Goal: Information Seeking & Learning: Compare options

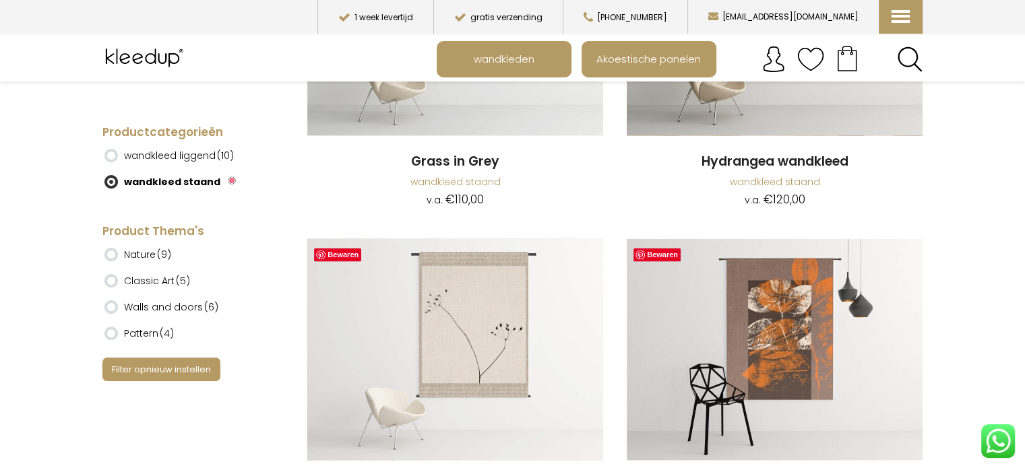
scroll to position [1955, 0]
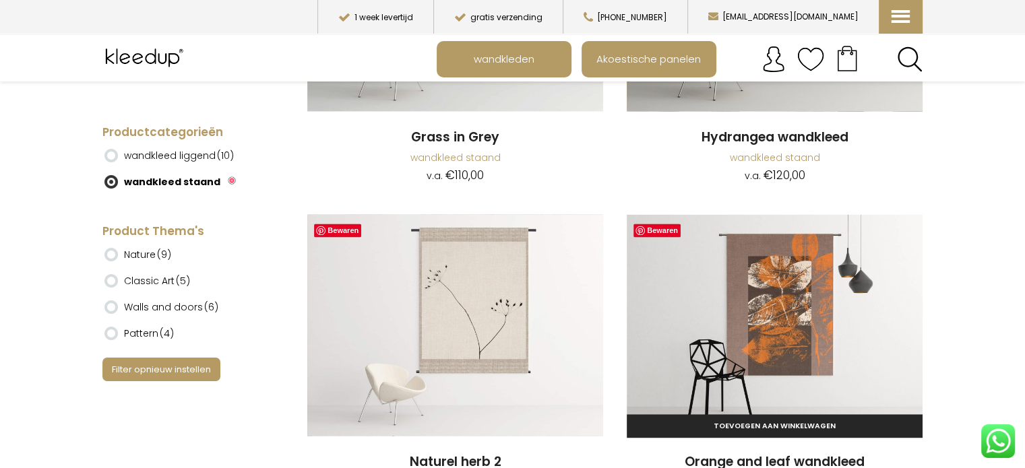
click at [776, 301] on img at bounding box center [775, 325] width 296 height 222
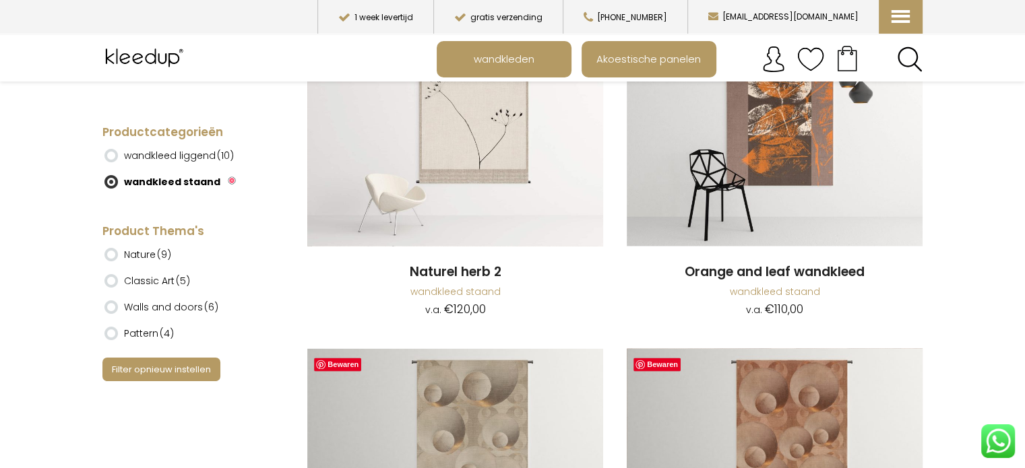
scroll to position [2212, 0]
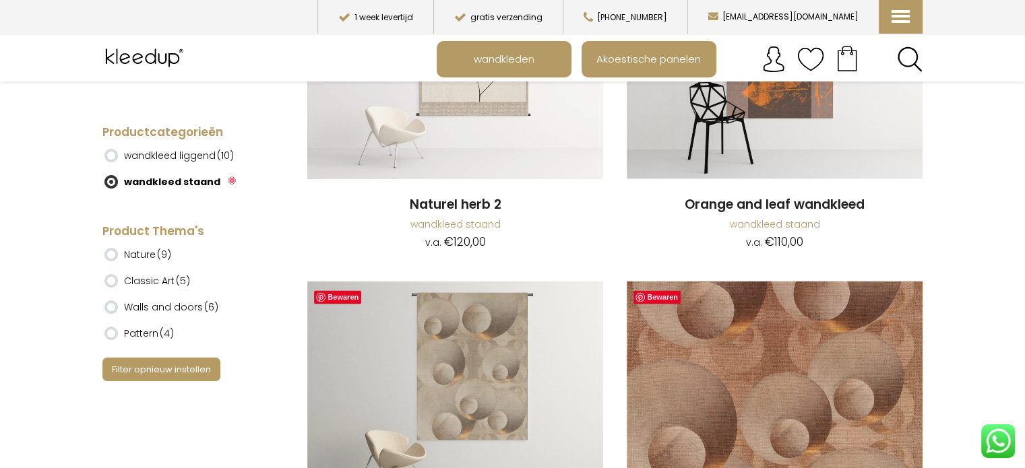
click at [828, 376] on img at bounding box center [775, 392] width 296 height 222
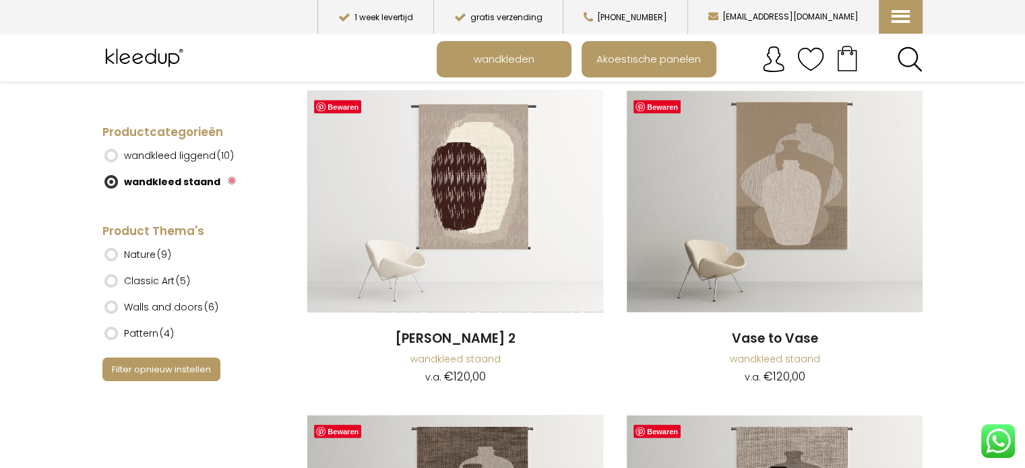
scroll to position [3008, 0]
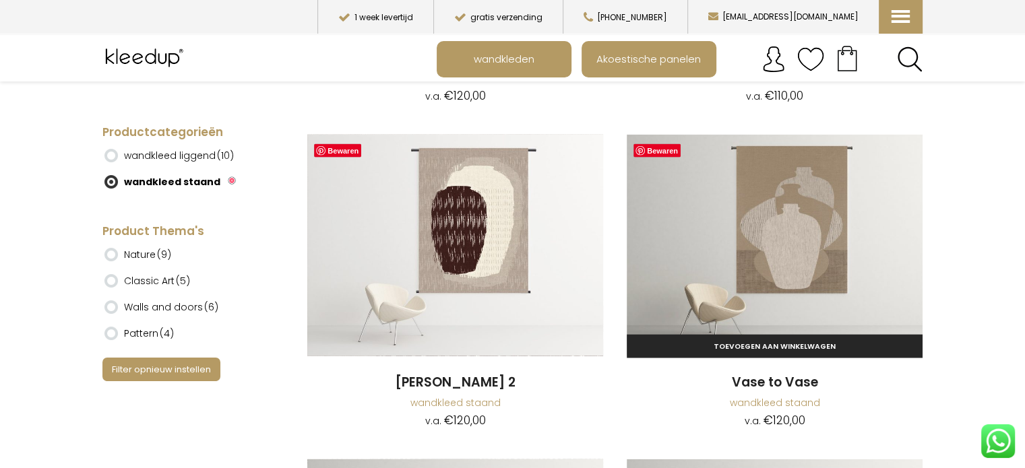
click at [814, 253] on img at bounding box center [775, 246] width 296 height 222
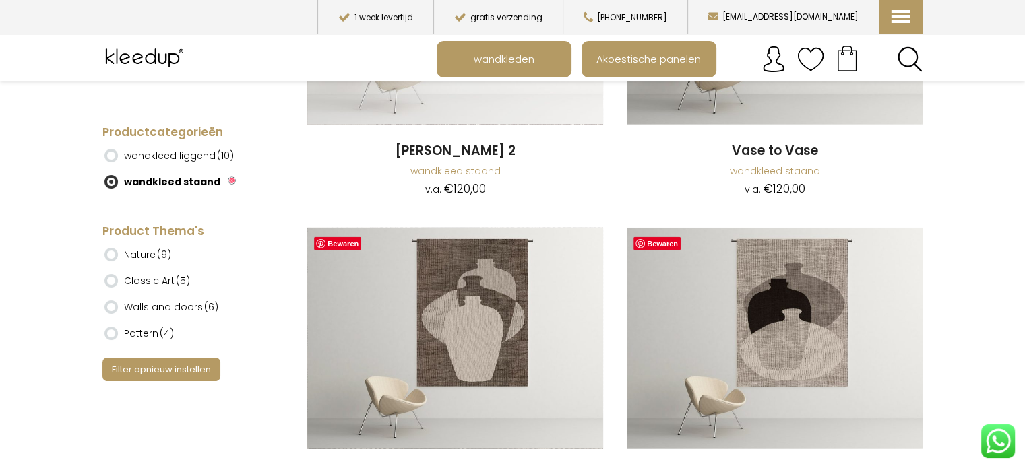
scroll to position [3259, 0]
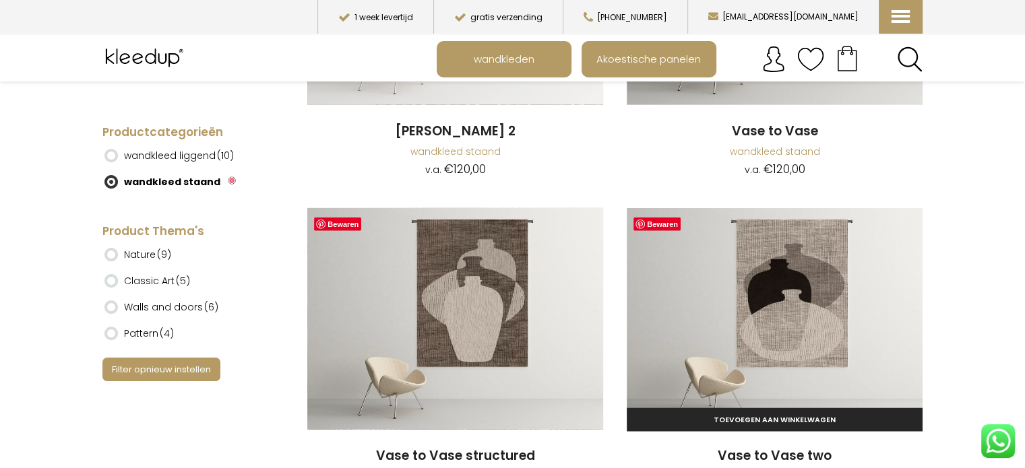
click at [786, 306] on img at bounding box center [775, 319] width 296 height 222
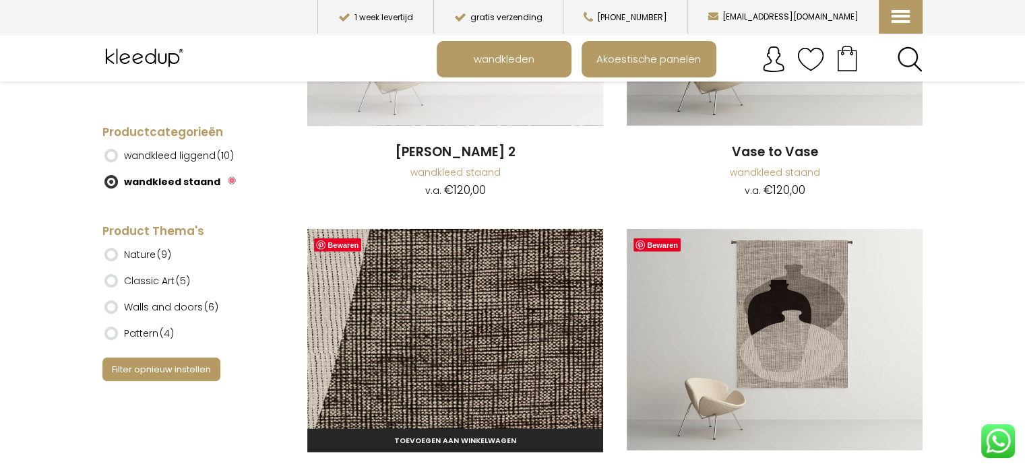
click at [516, 381] on img at bounding box center [455, 340] width 296 height 222
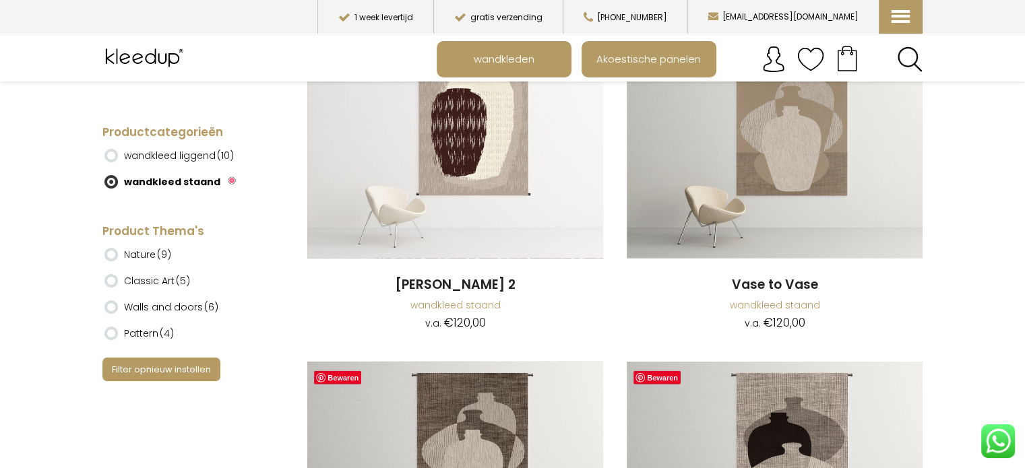
scroll to position [3082, 0]
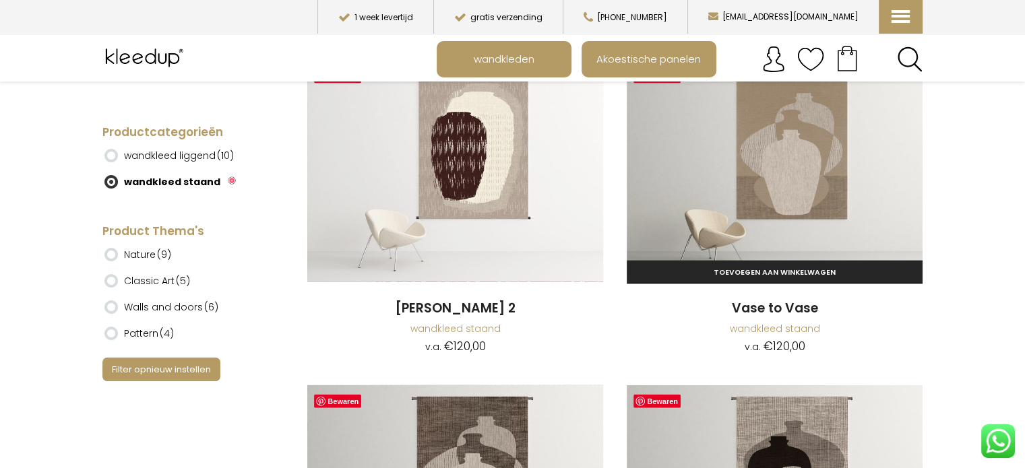
click at [809, 181] on img at bounding box center [775, 172] width 296 height 222
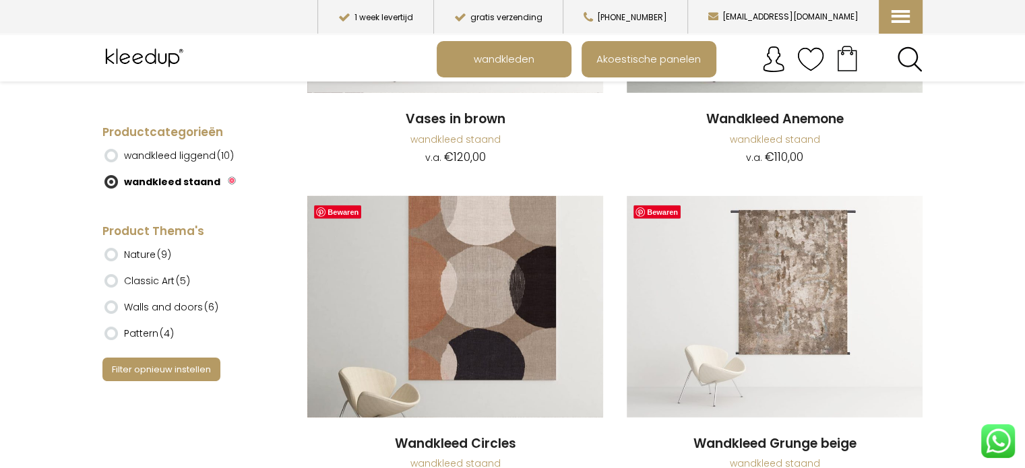
scroll to position [4004, 0]
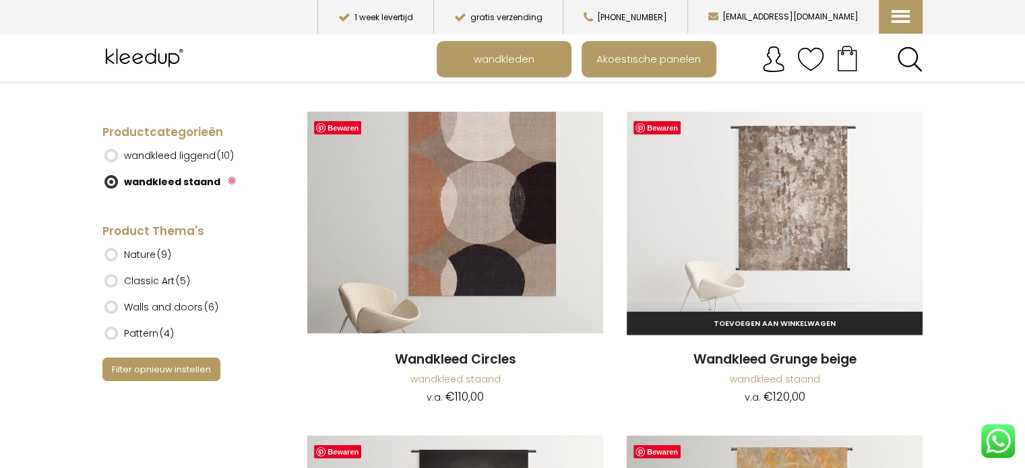
click at [817, 213] on img at bounding box center [775, 223] width 296 height 222
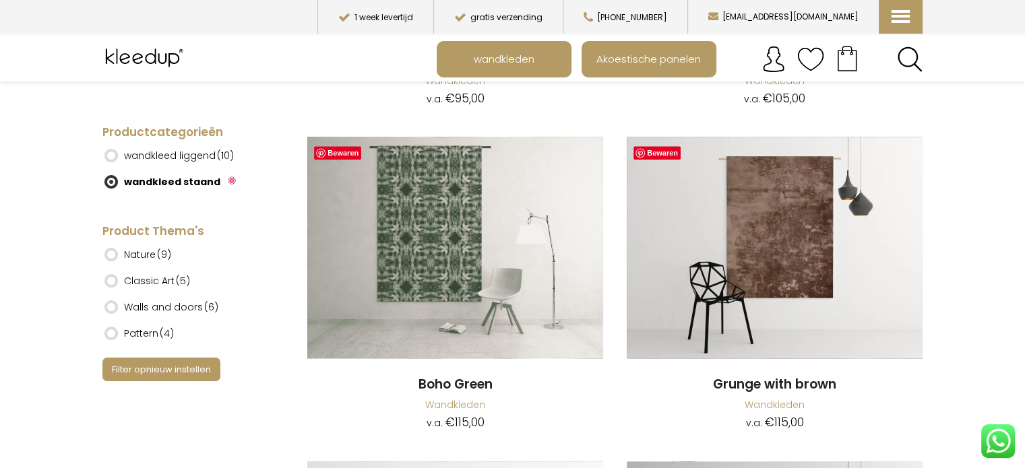
scroll to position [6608, 0]
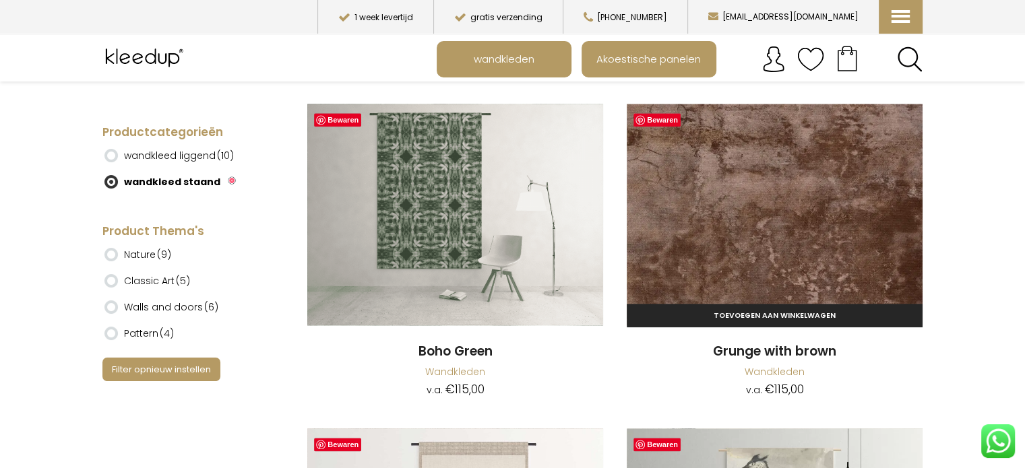
click at [788, 232] on img at bounding box center [775, 215] width 296 height 222
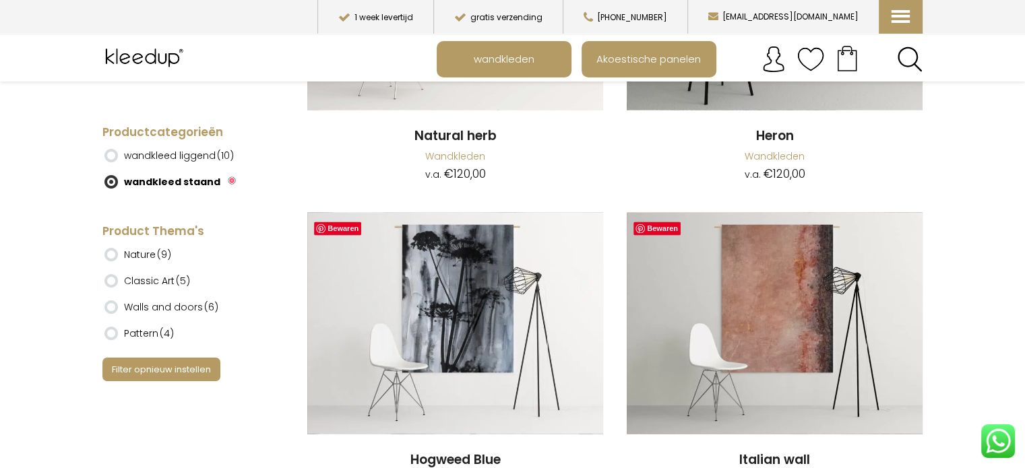
scroll to position [7239, 0]
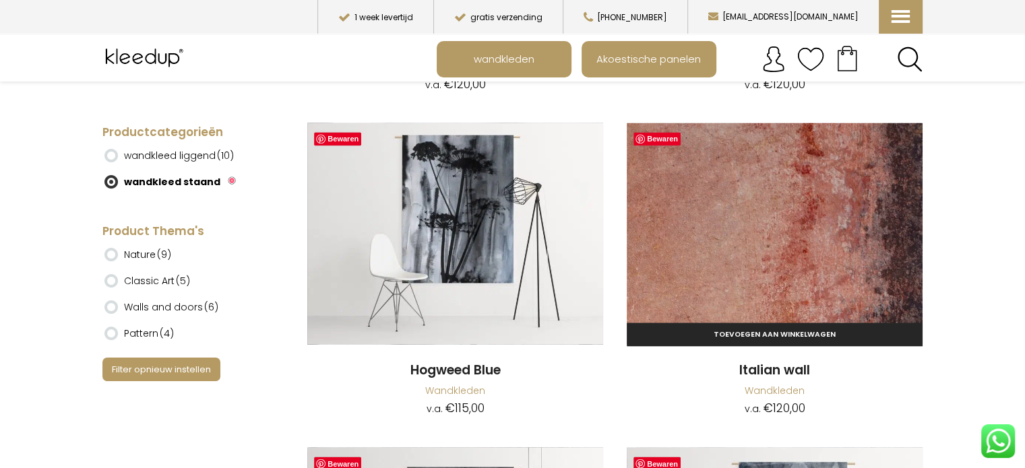
click at [806, 241] on img at bounding box center [775, 234] width 296 height 222
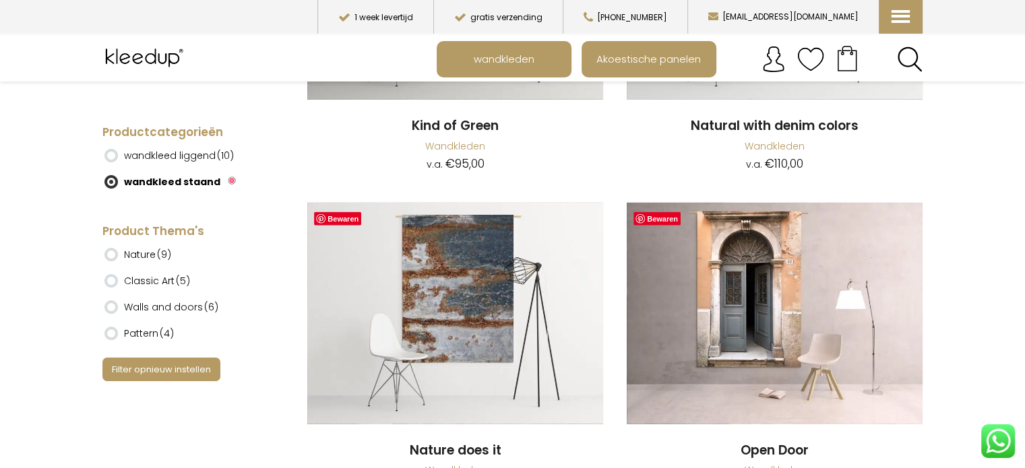
scroll to position [8134, 0]
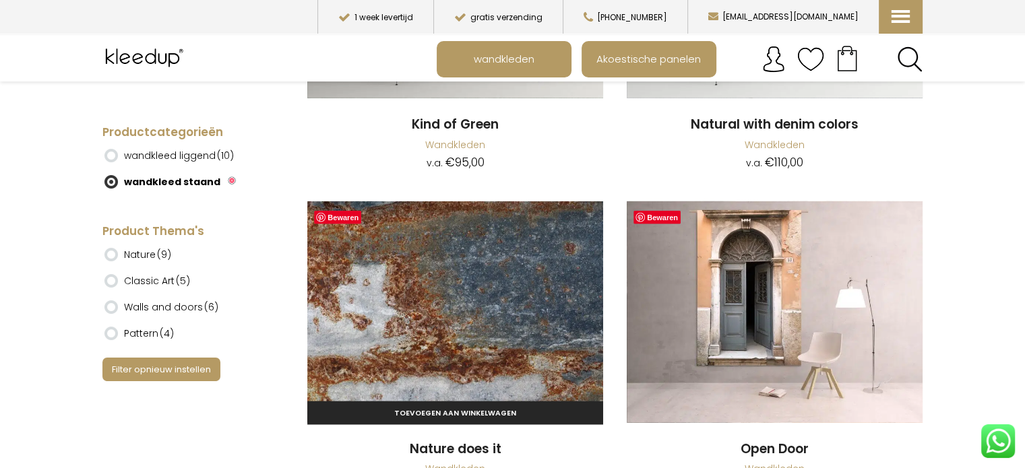
click at [487, 315] on img at bounding box center [455, 313] width 296 height 222
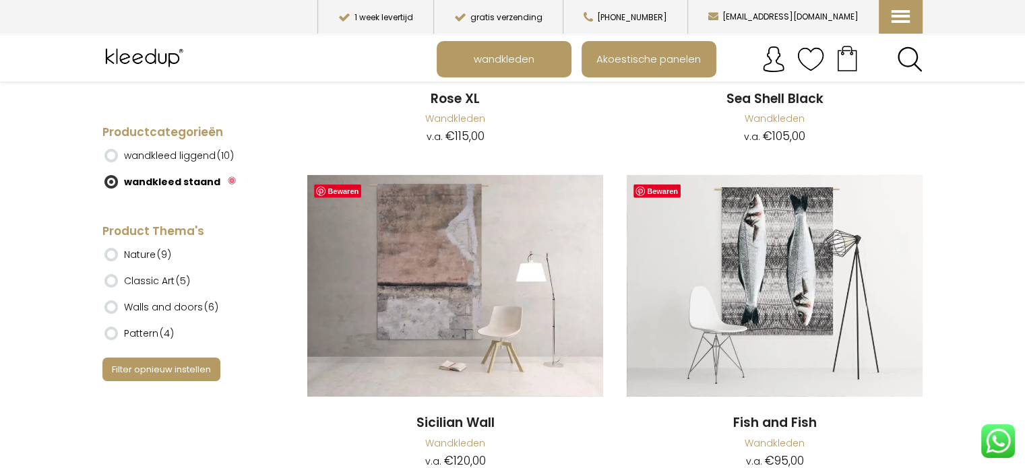
scroll to position [9156, 0]
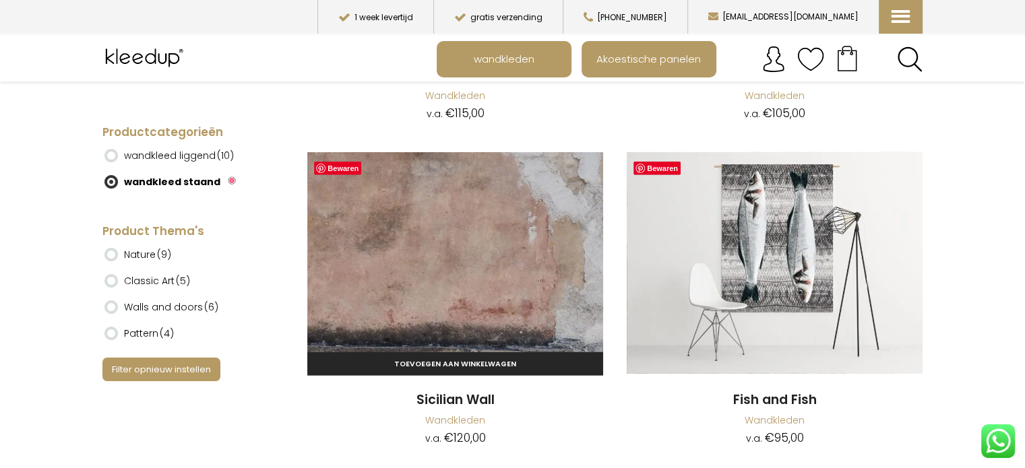
click at [452, 253] on img at bounding box center [455, 263] width 296 height 222
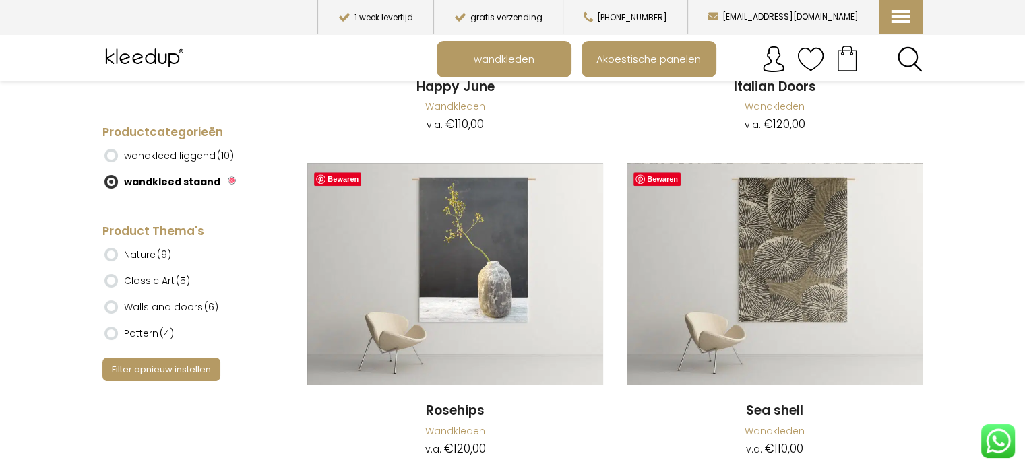
scroll to position [11116, 0]
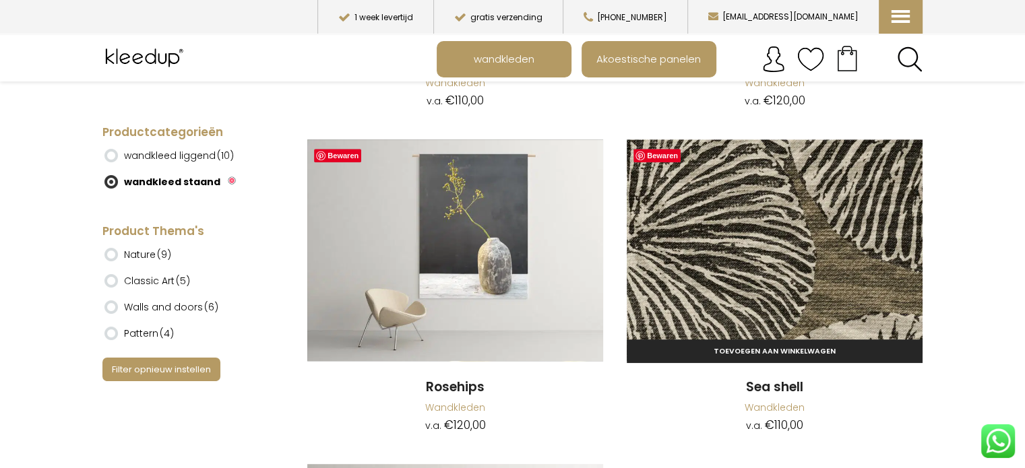
click at [801, 241] on img at bounding box center [775, 251] width 296 height 222
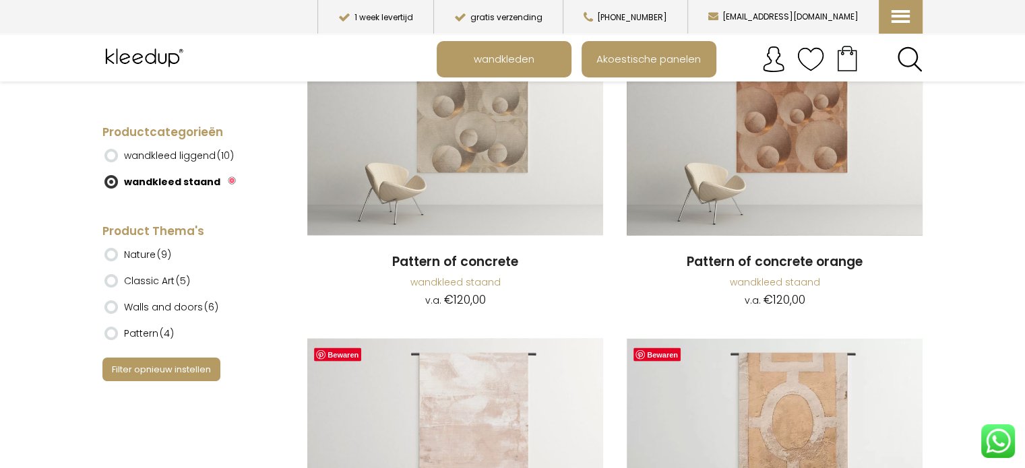
scroll to position [2413, 0]
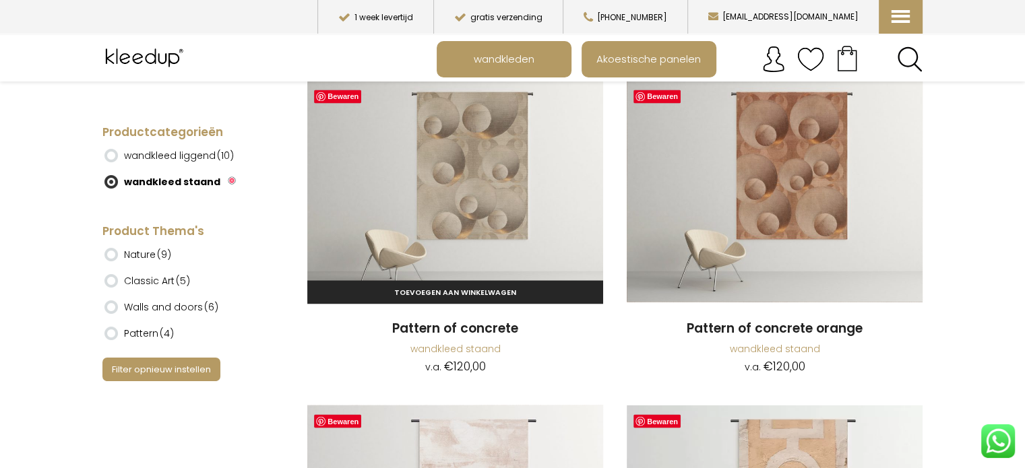
click at [488, 192] on img at bounding box center [455, 191] width 296 height 222
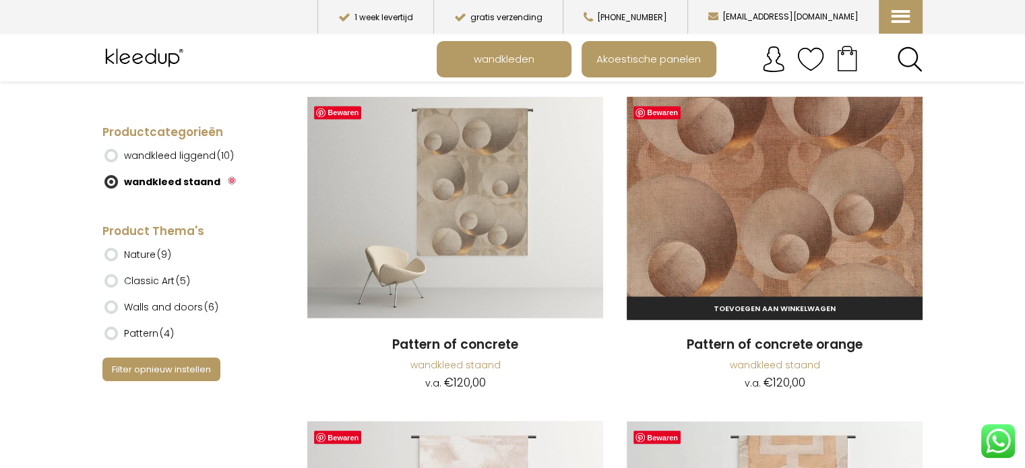
click at [870, 189] on img at bounding box center [775, 207] width 296 height 222
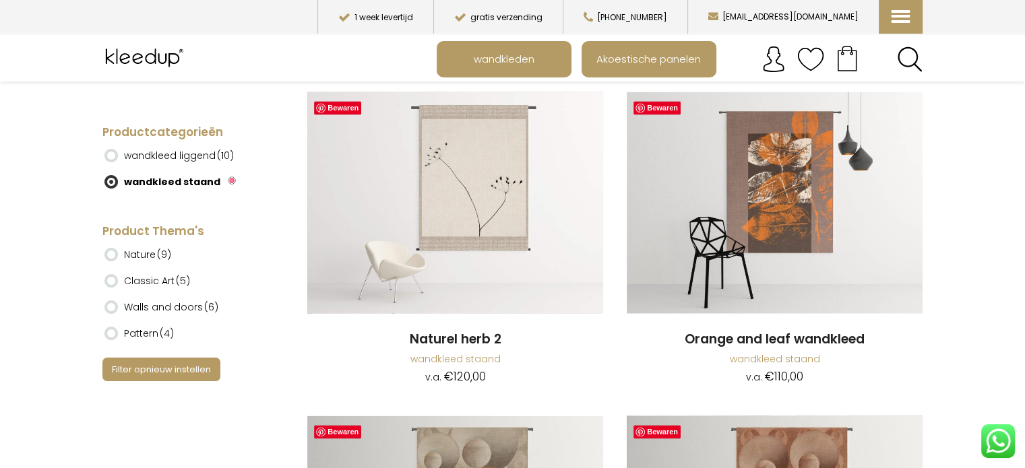
scroll to position [2046, 0]
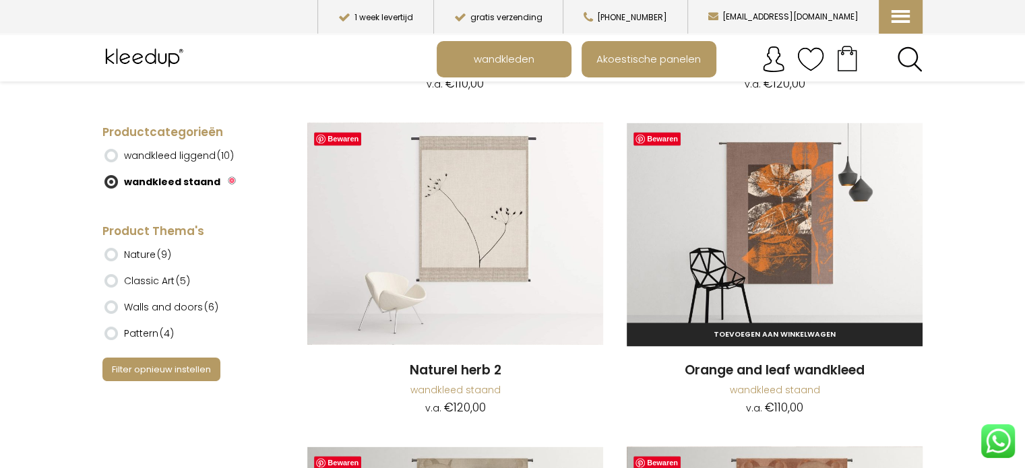
click at [786, 239] on img at bounding box center [775, 234] width 296 height 222
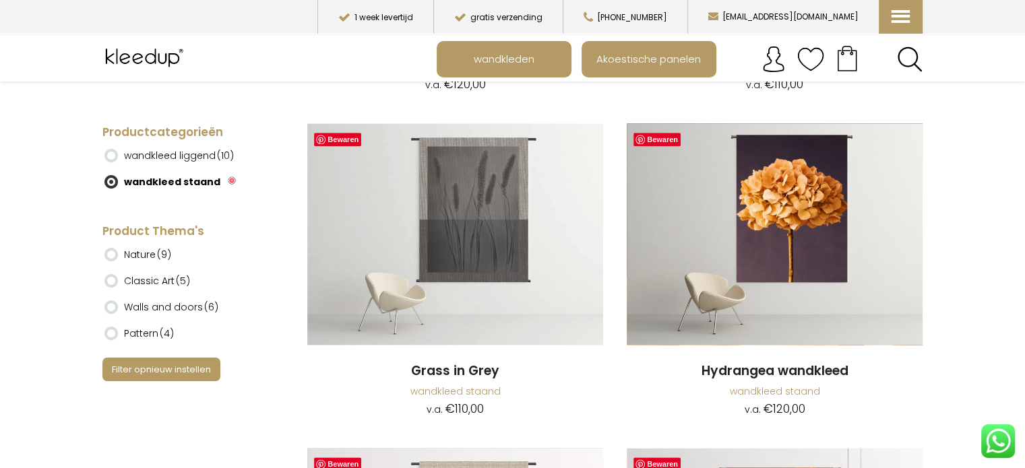
scroll to position [1697, 0]
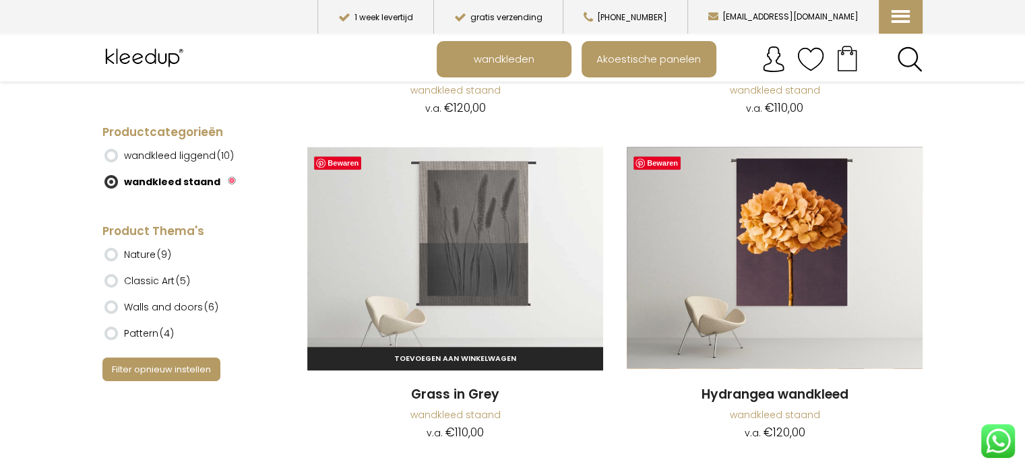
click at [456, 269] on img at bounding box center [455, 258] width 296 height 222
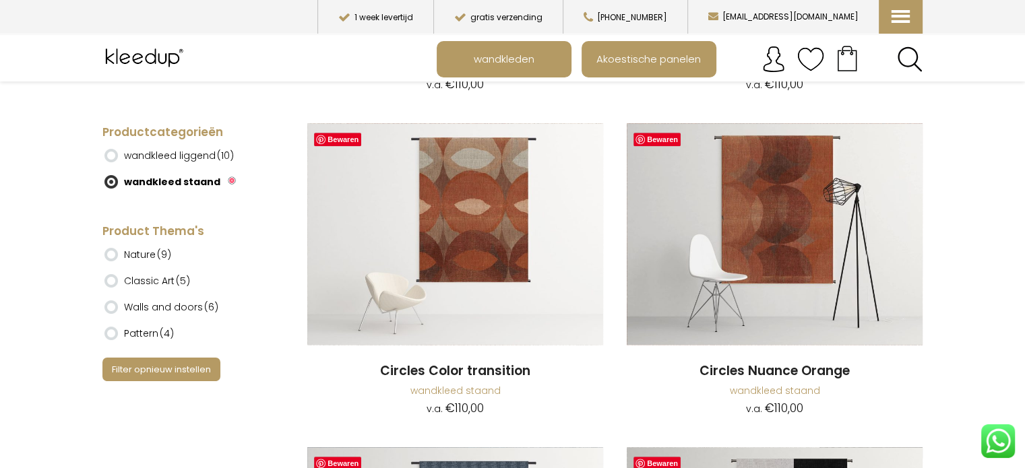
scroll to position [744, 0]
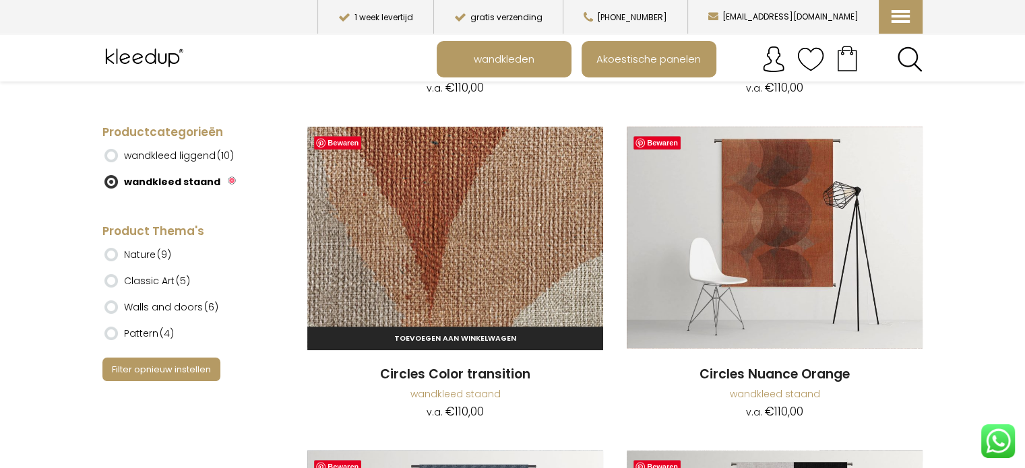
click at [494, 239] on img at bounding box center [455, 238] width 296 height 222
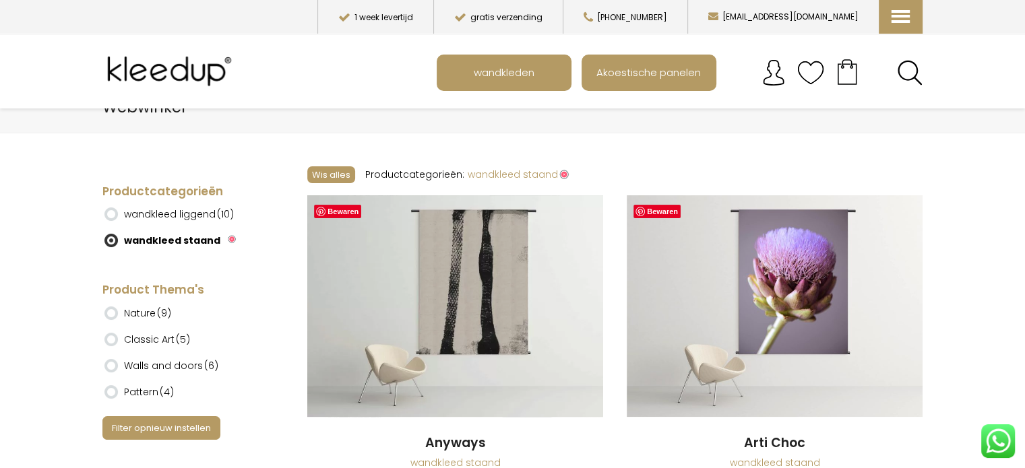
scroll to position [0, 0]
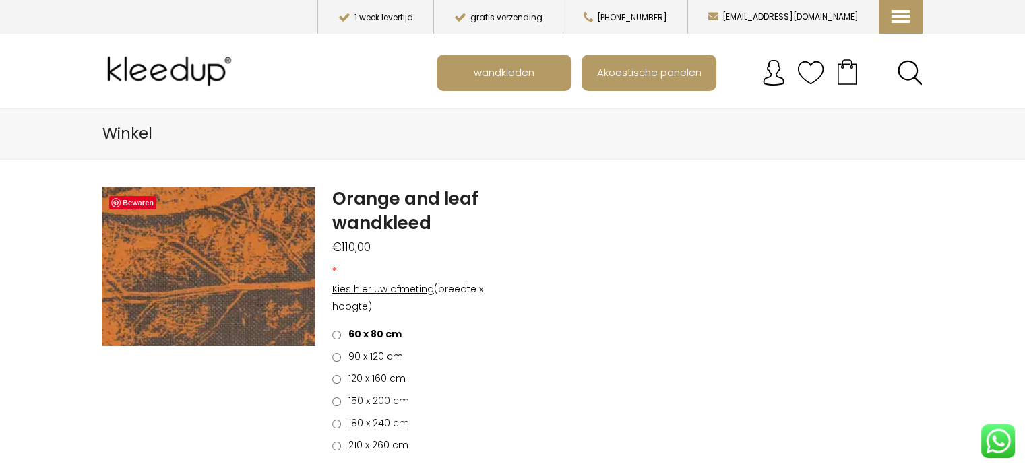
click at [216, 281] on img at bounding box center [158, 161] width 1726 height 1294
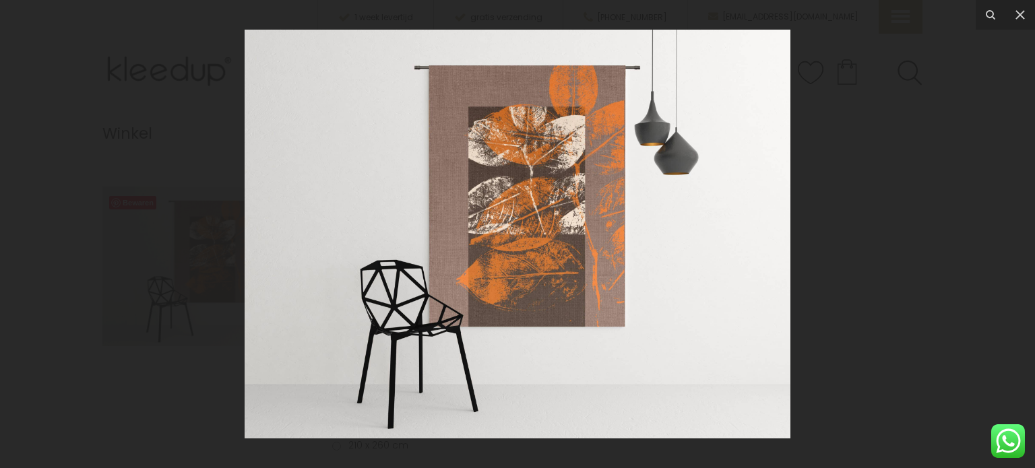
click at [606, 249] on img at bounding box center [518, 234] width 546 height 409
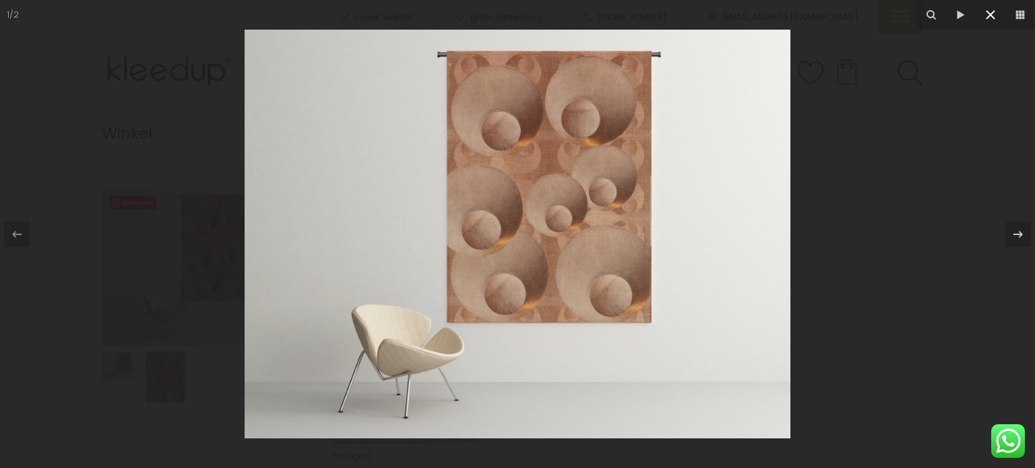
click at [992, 18] on icon at bounding box center [991, 15] width 16 height 16
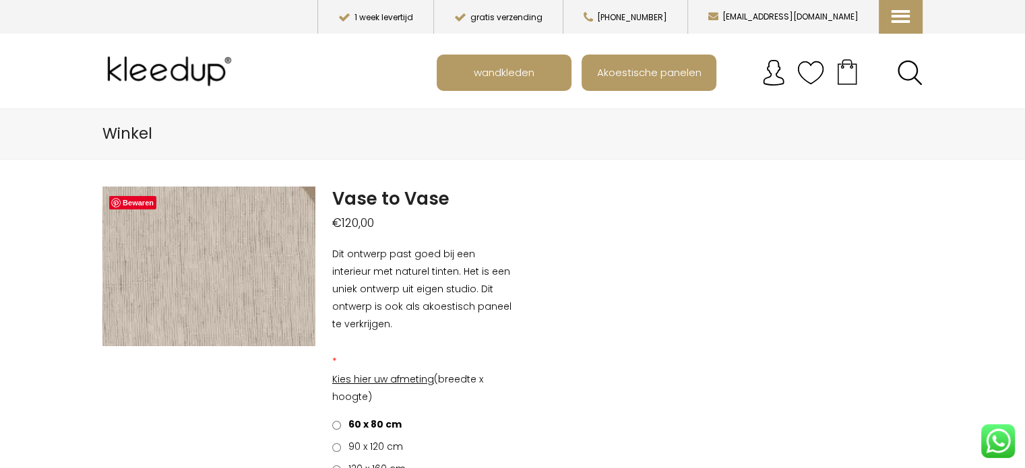
click at [226, 259] on img at bounding box center [117, 305] width 1348 height 1011
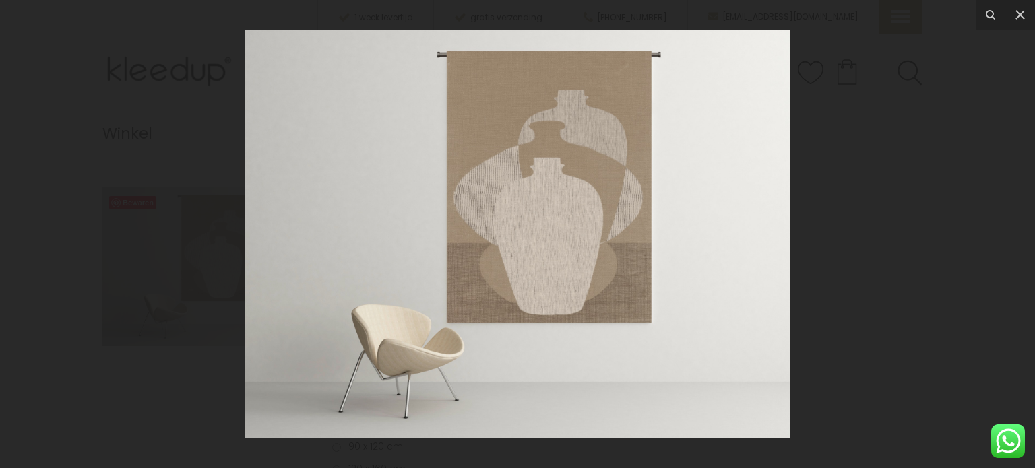
click at [545, 229] on img at bounding box center [518, 234] width 546 height 409
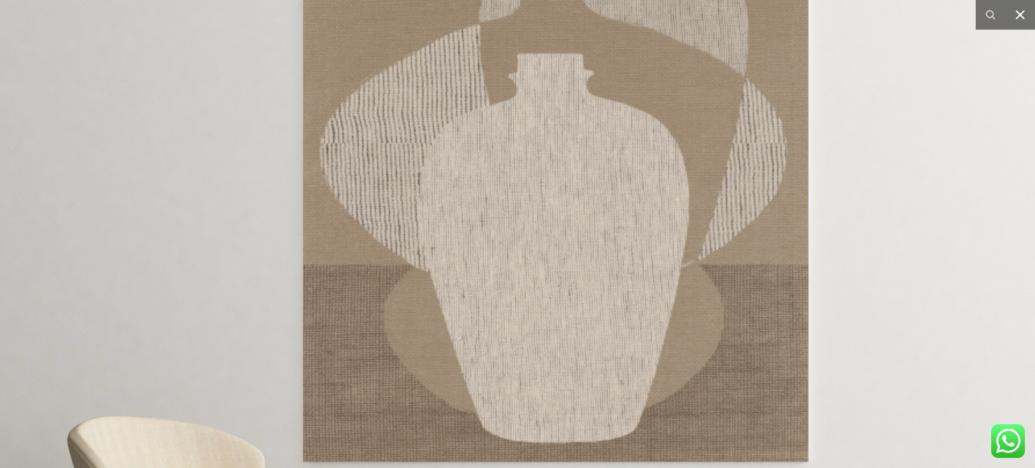
click at [1022, 19] on icon at bounding box center [1020, 15] width 16 height 16
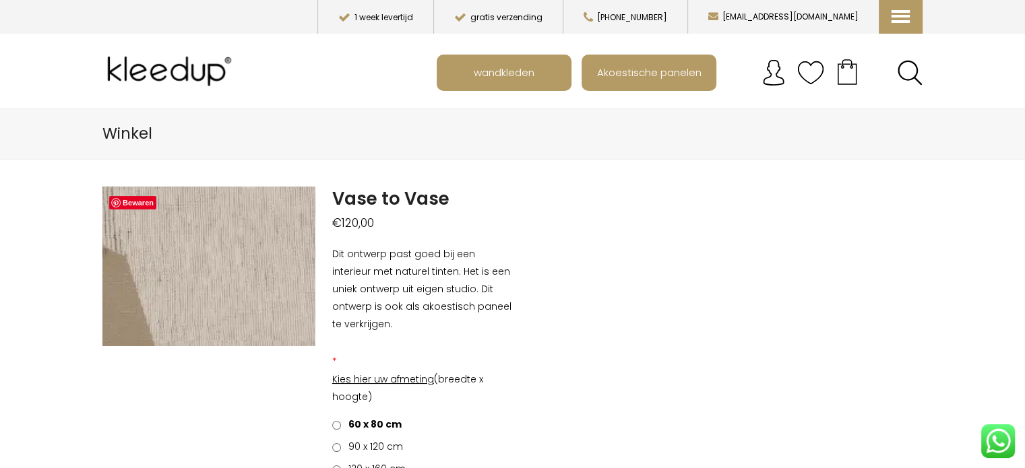
click at [216, 274] on img at bounding box center [174, 226] width 1348 height 1011
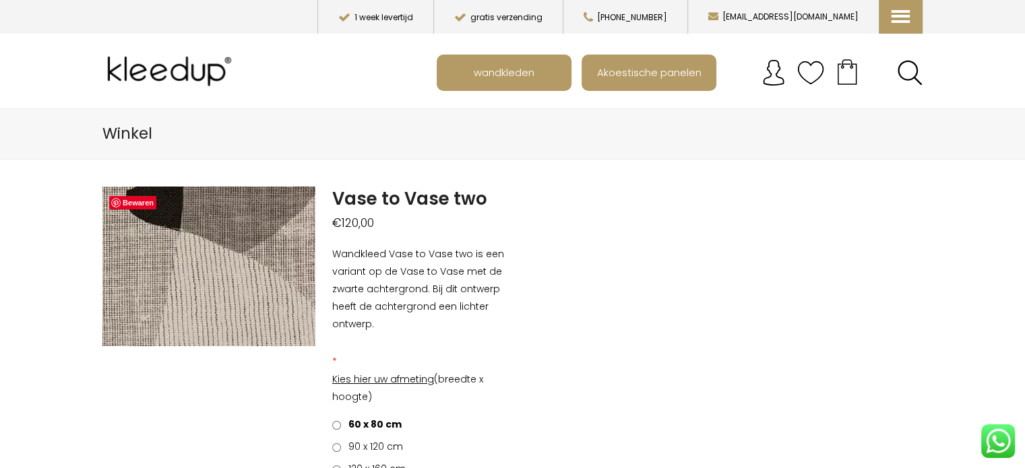
click at [246, 260] on img at bounding box center [16, 301] width 1348 height 1011
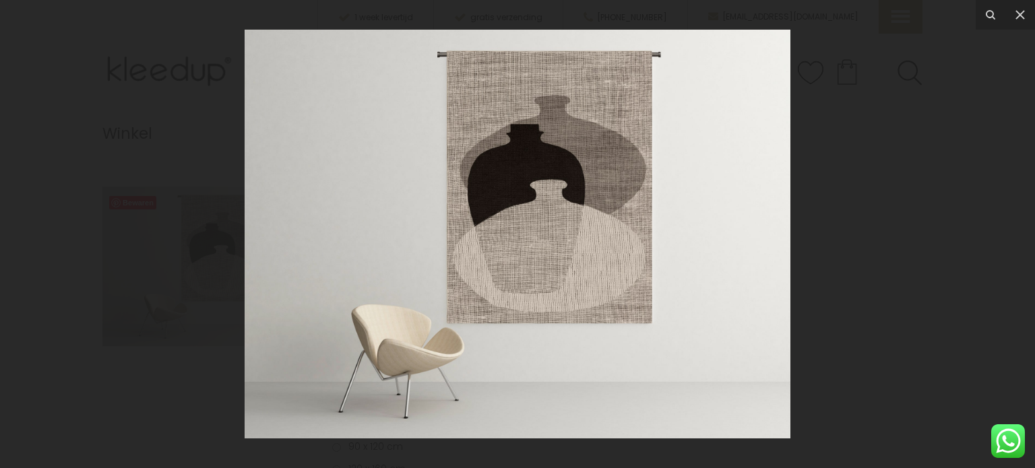
click at [618, 241] on img at bounding box center [518, 234] width 546 height 409
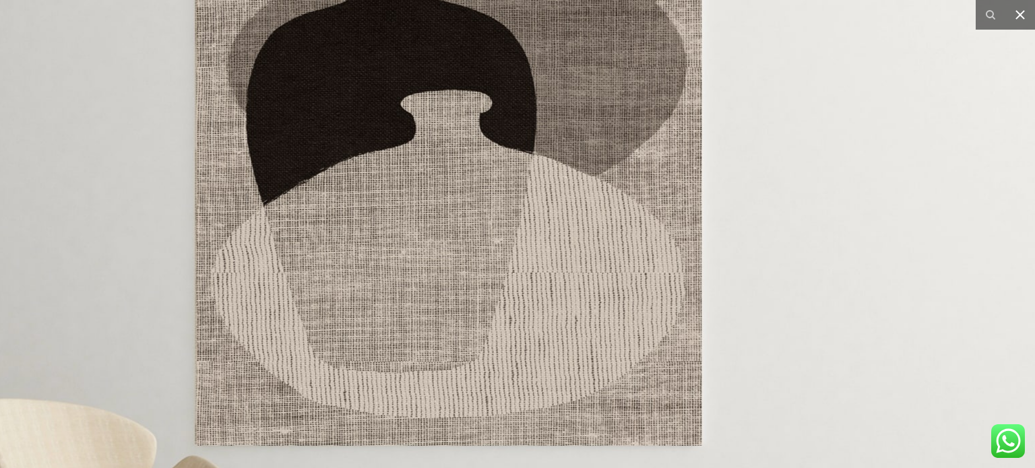
click at [1020, 19] on icon at bounding box center [1020, 15] width 16 height 16
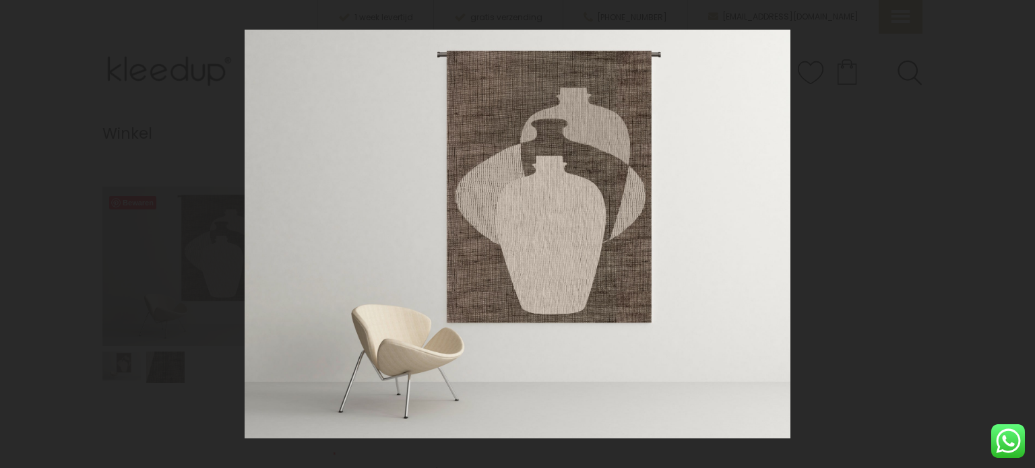
click at [717, 237] on img at bounding box center [518, 234] width 546 height 409
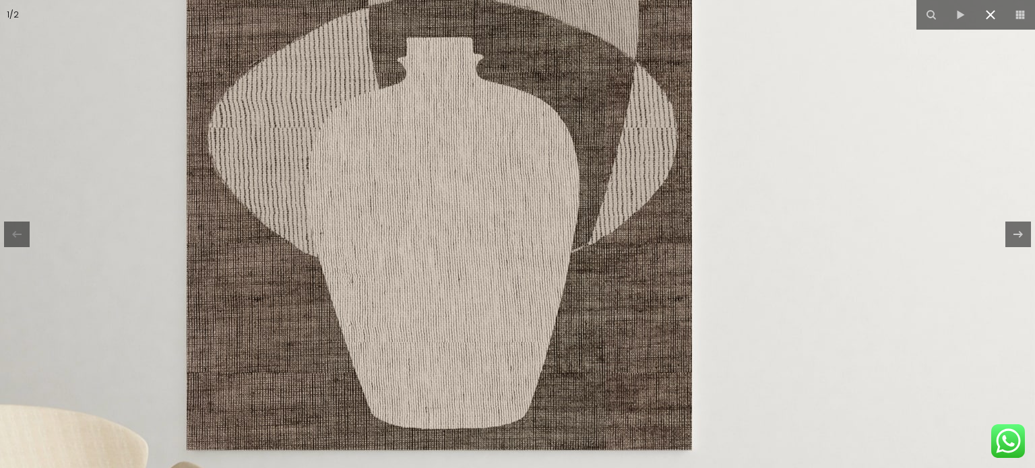
click at [995, 16] on icon at bounding box center [991, 15] width 16 height 16
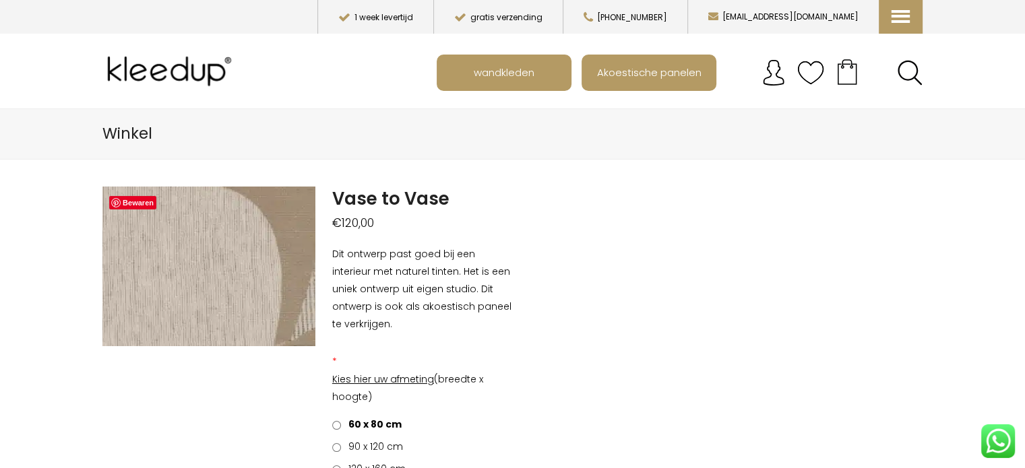
click at [235, 255] on img at bounding box center [70, 323] width 1348 height 1011
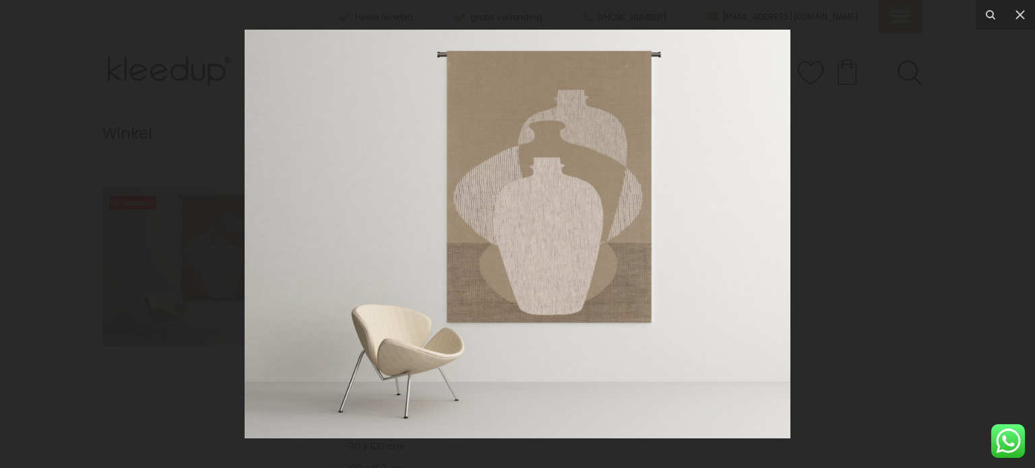
click at [572, 238] on img at bounding box center [518, 234] width 546 height 409
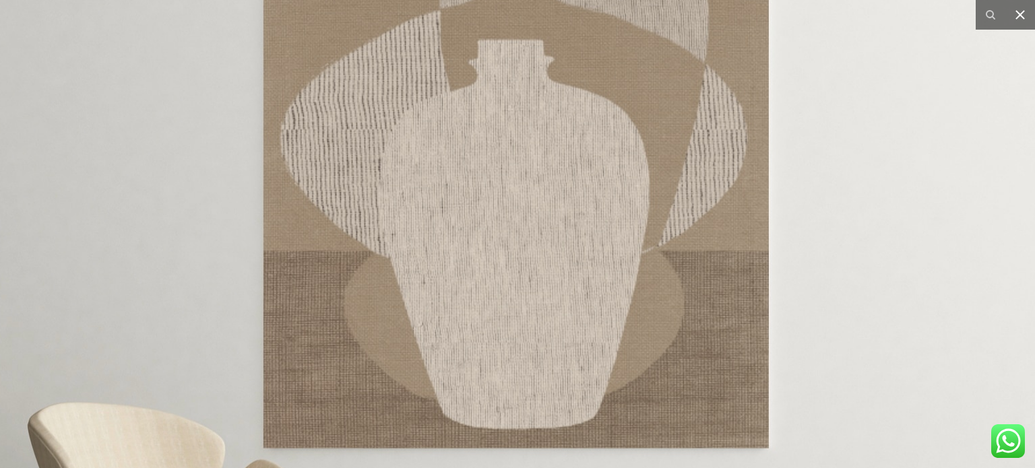
click at [1022, 23] on button at bounding box center [1021, 15] width 30 height 30
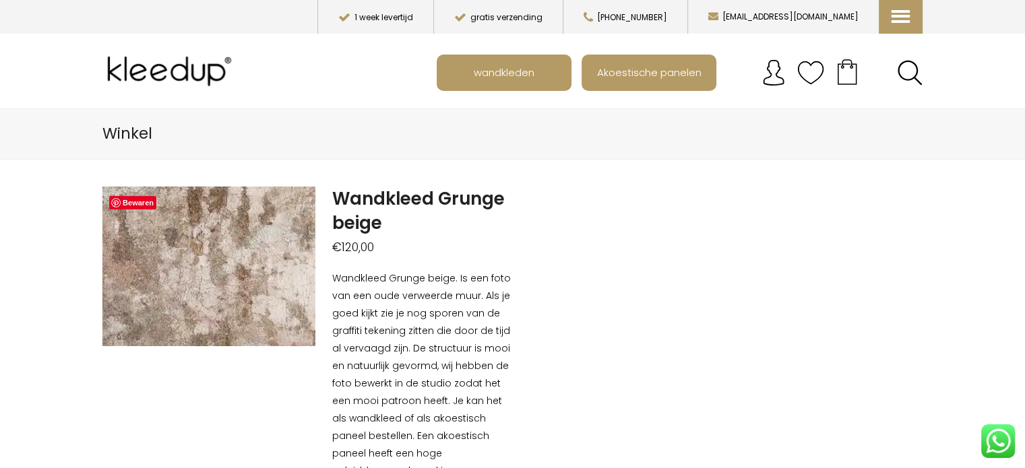
click at [215, 253] on img at bounding box center [178, 338] width 1348 height 1011
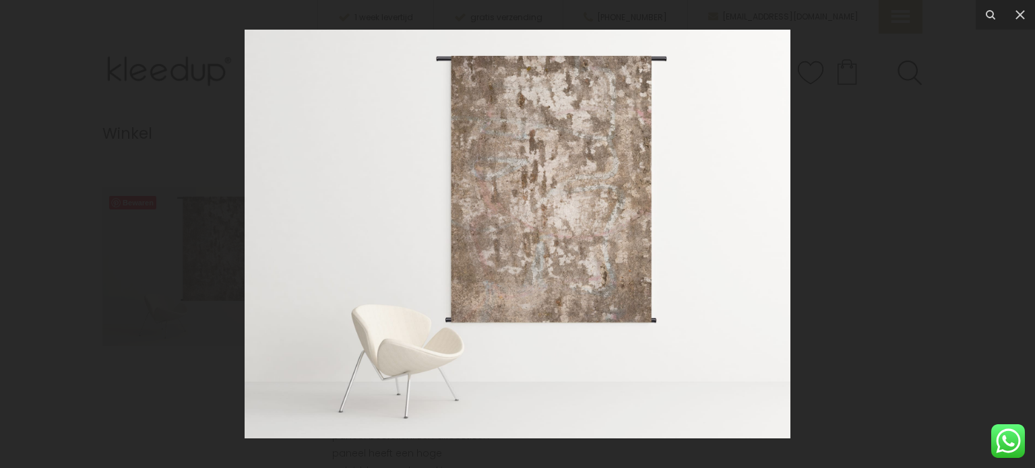
click at [545, 218] on img at bounding box center [518, 234] width 546 height 409
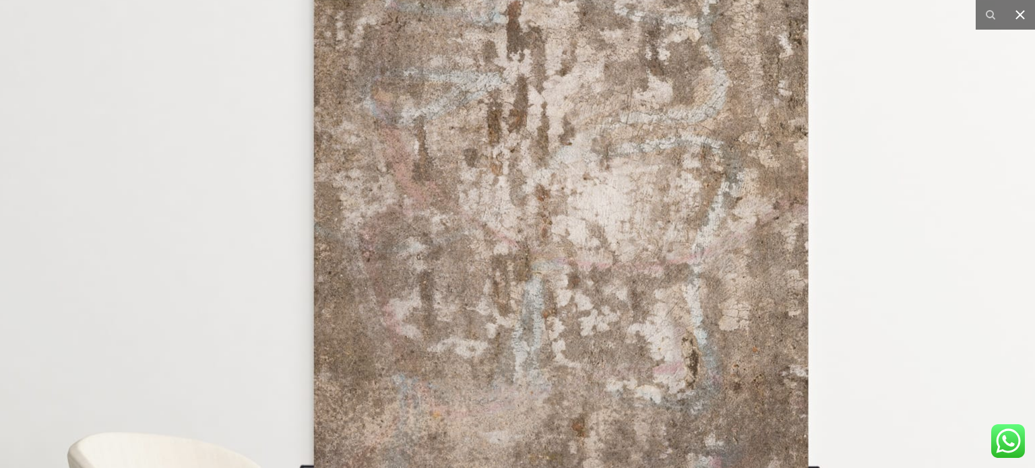
click at [1025, 21] on icon at bounding box center [1020, 15] width 16 height 16
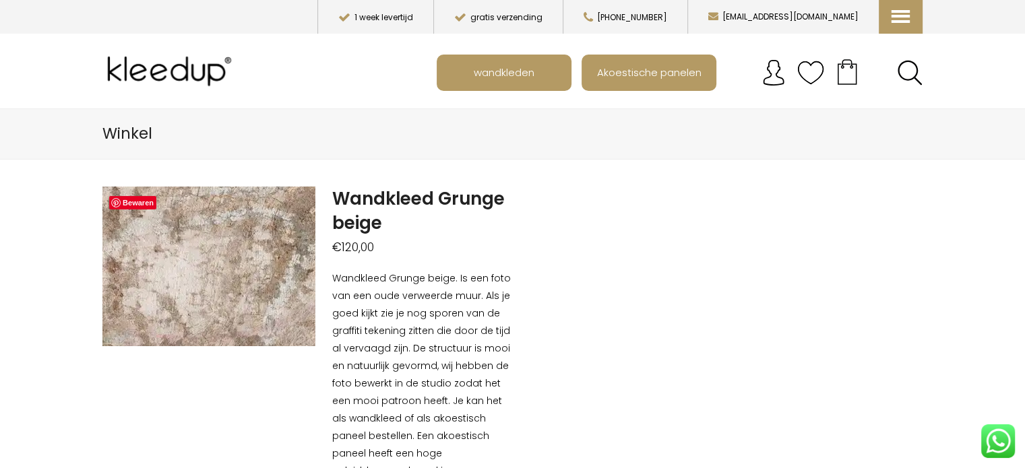
click at [239, 254] on img at bounding box center [48, 330] width 1348 height 1011
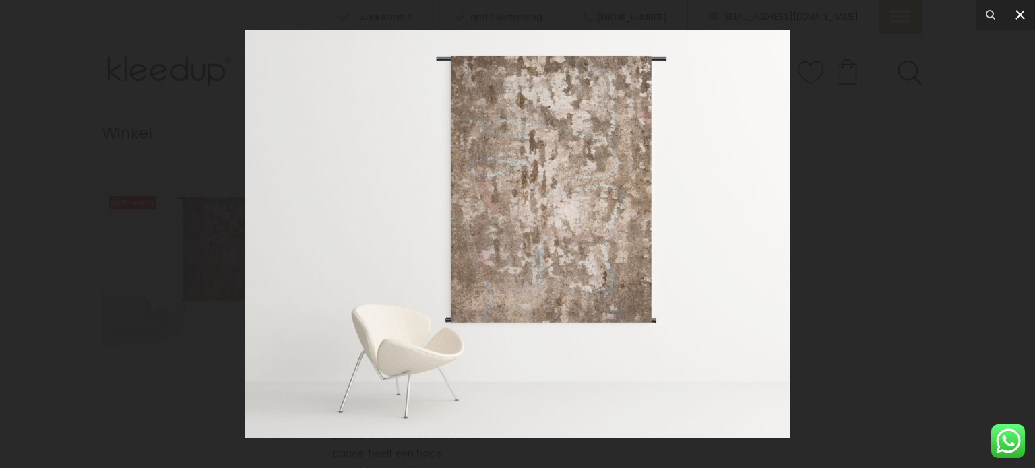
click at [1016, 16] on icon at bounding box center [1020, 15] width 16 height 16
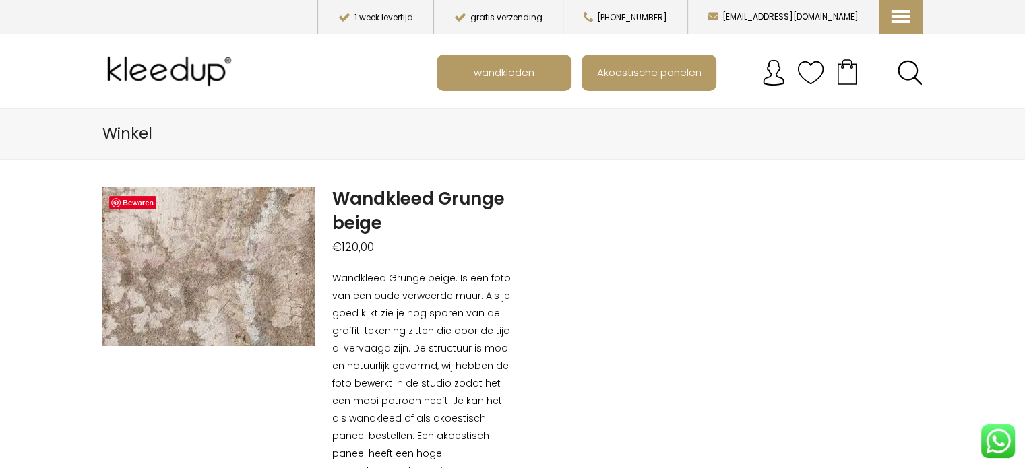
click at [243, 268] on img at bounding box center [30, 255] width 1348 height 1011
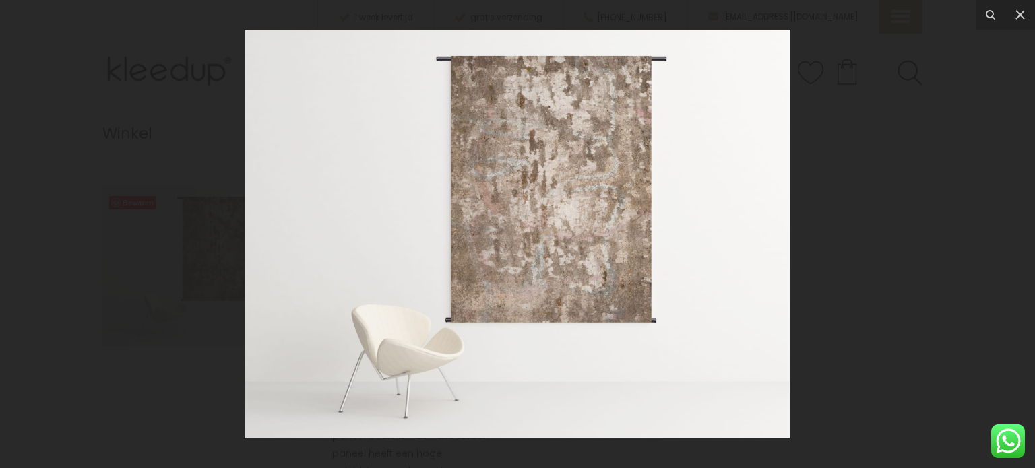
click at [581, 211] on img at bounding box center [518, 234] width 546 height 409
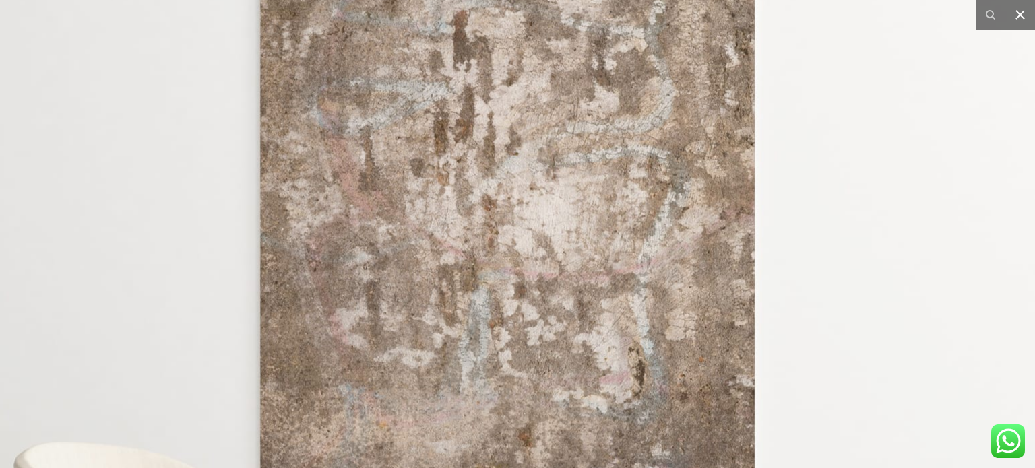
click at [1025, 20] on button at bounding box center [1021, 15] width 30 height 30
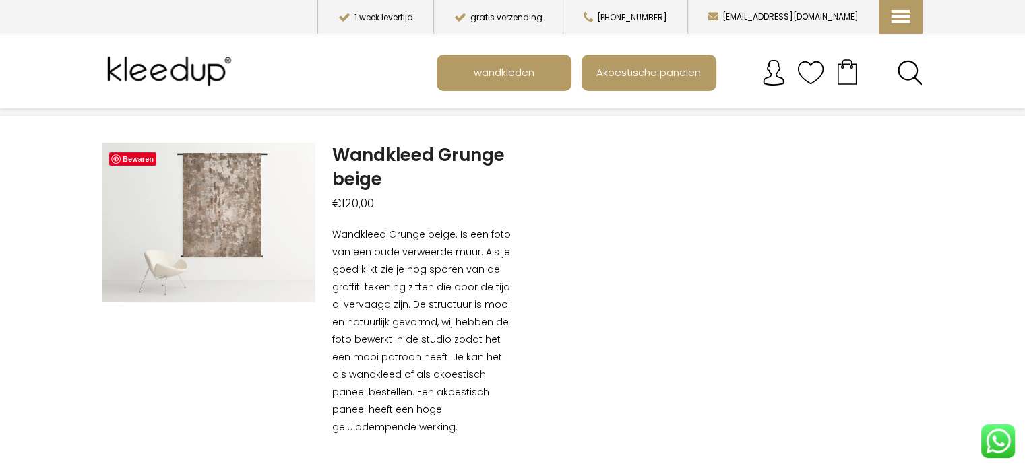
scroll to position [67, 0]
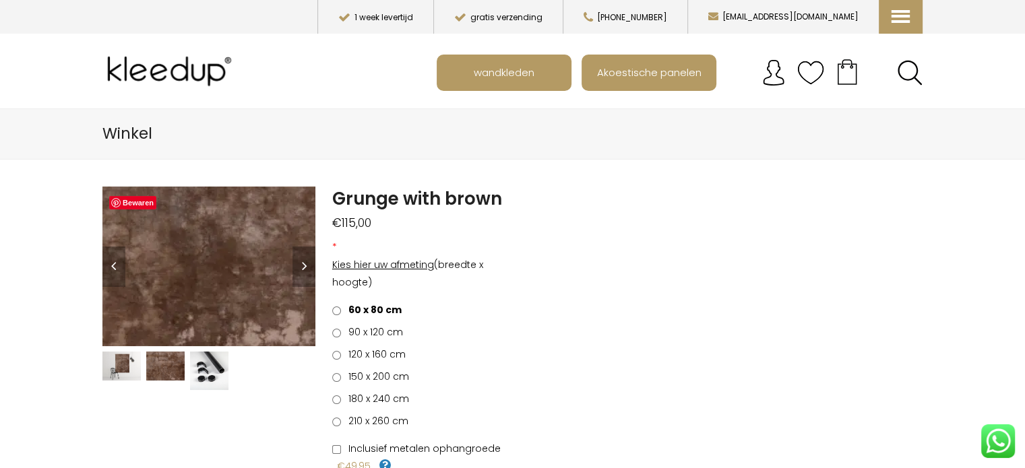
click at [210, 285] on img at bounding box center [206, 165] width 1348 height 1011
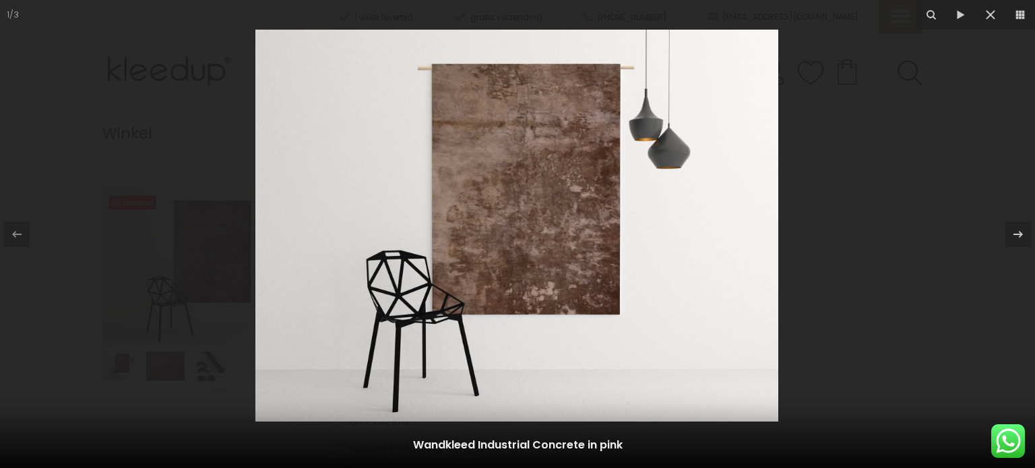
click at [572, 247] on img at bounding box center [516, 226] width 523 height 392
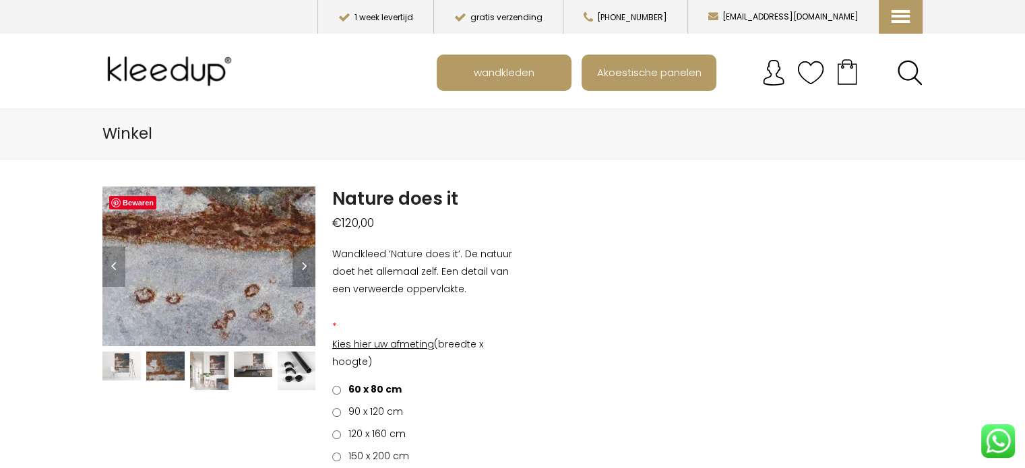
click at [217, 282] on img at bounding box center [167, 183] width 1348 height 1011
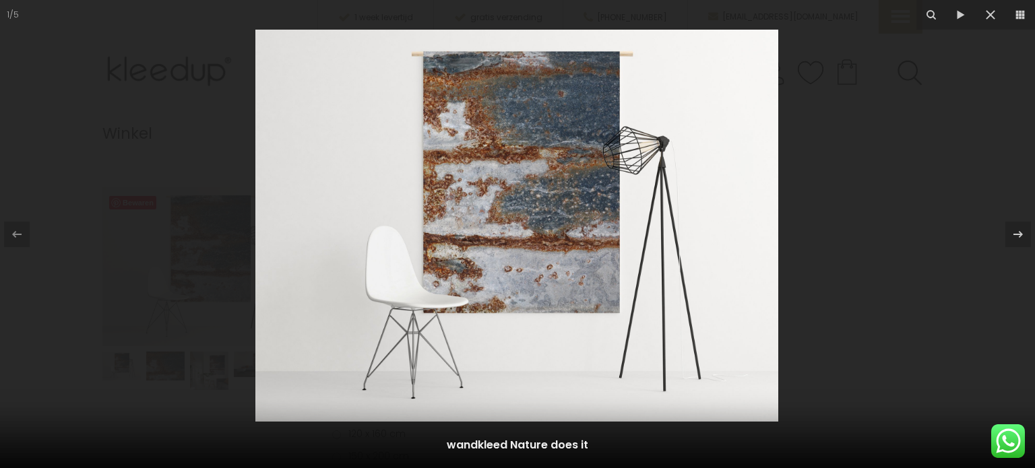
click at [544, 246] on img at bounding box center [516, 226] width 523 height 392
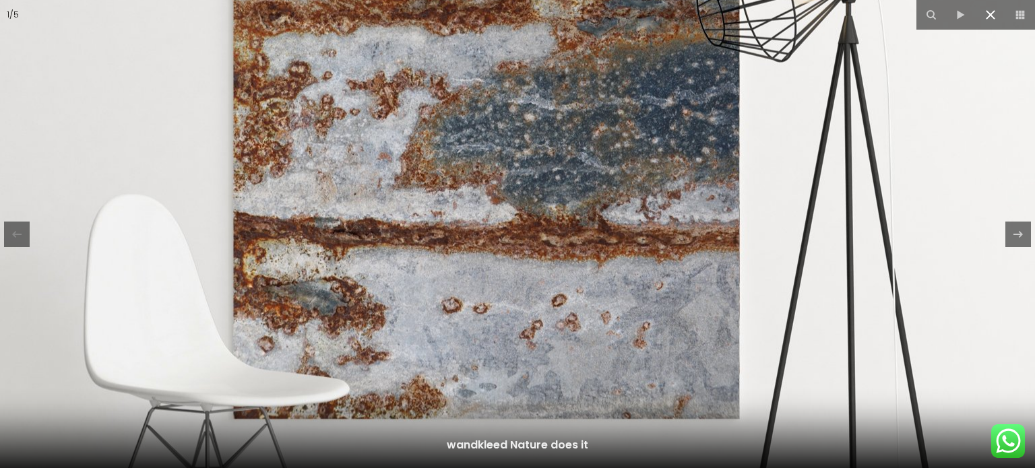
click at [995, 18] on icon at bounding box center [990, 14] width 9 height 9
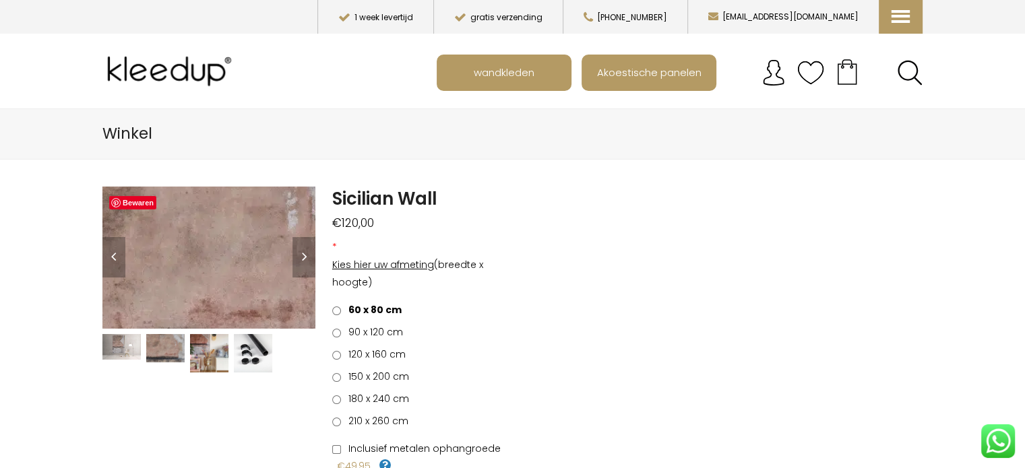
click at [205, 246] on img at bounding box center [245, 353] width 2022 height 1348
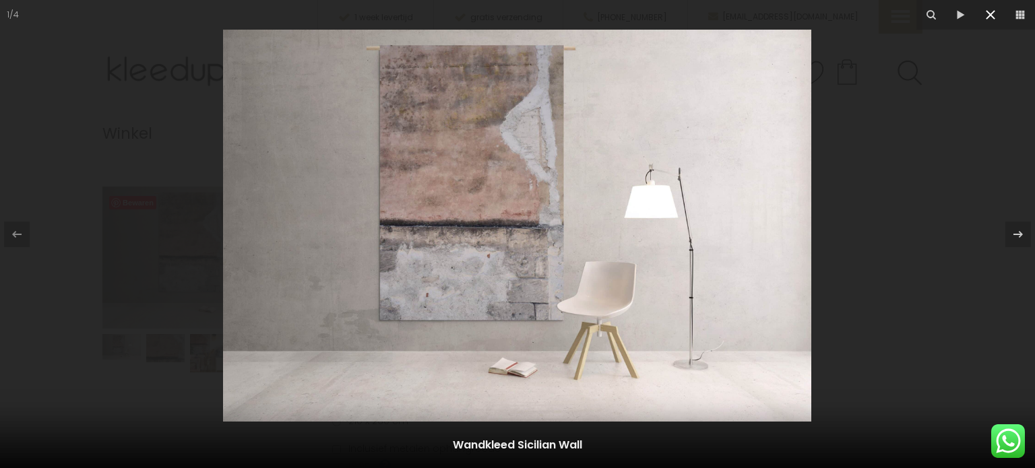
click at [990, 20] on icon at bounding box center [991, 15] width 16 height 16
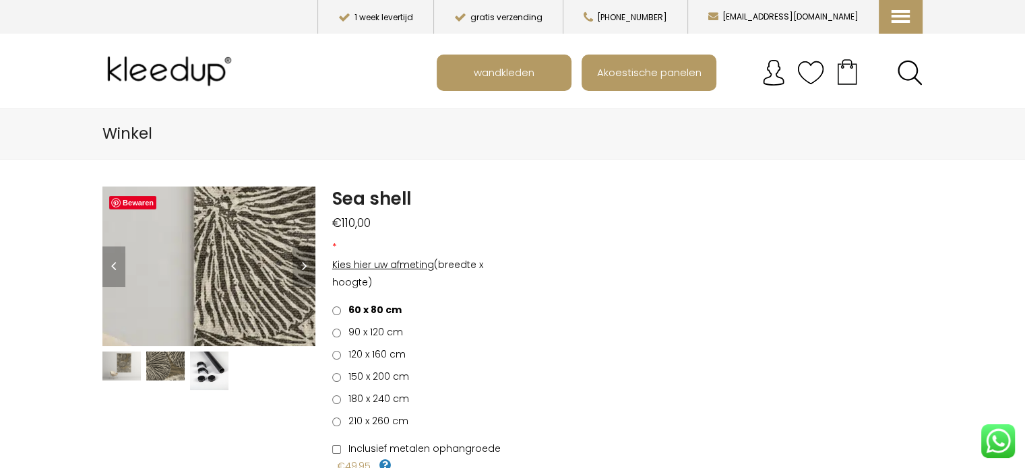
click at [181, 289] on img at bounding box center [357, 144] width 1348 height 1011
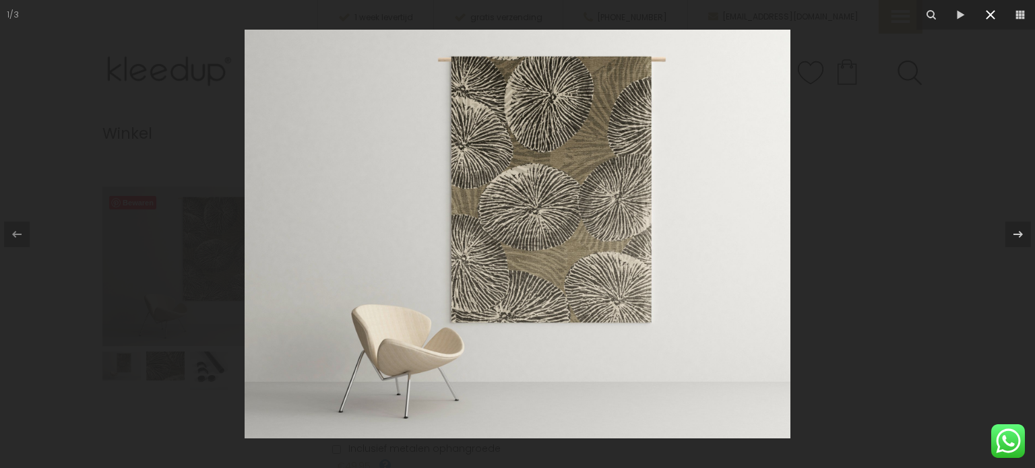
click at [996, 17] on icon at bounding box center [991, 15] width 16 height 16
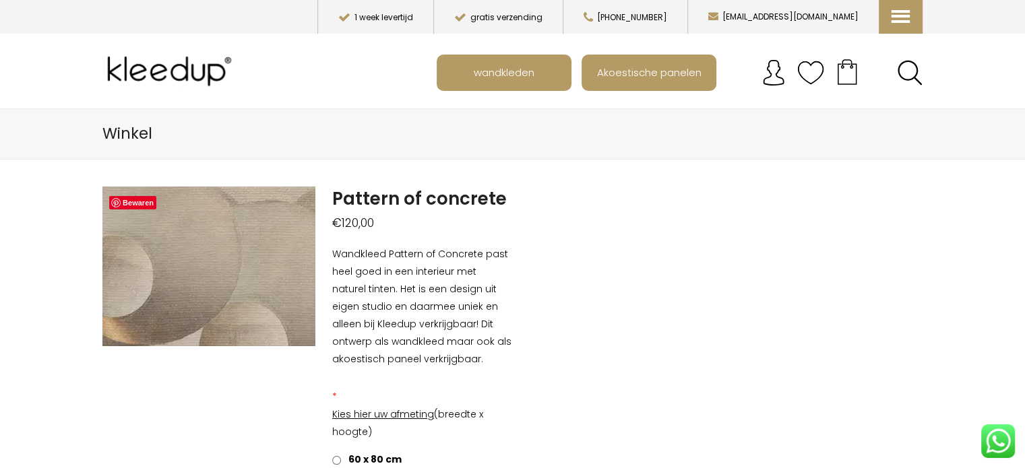
click at [239, 276] on img at bounding box center [52, 216] width 1348 height 1011
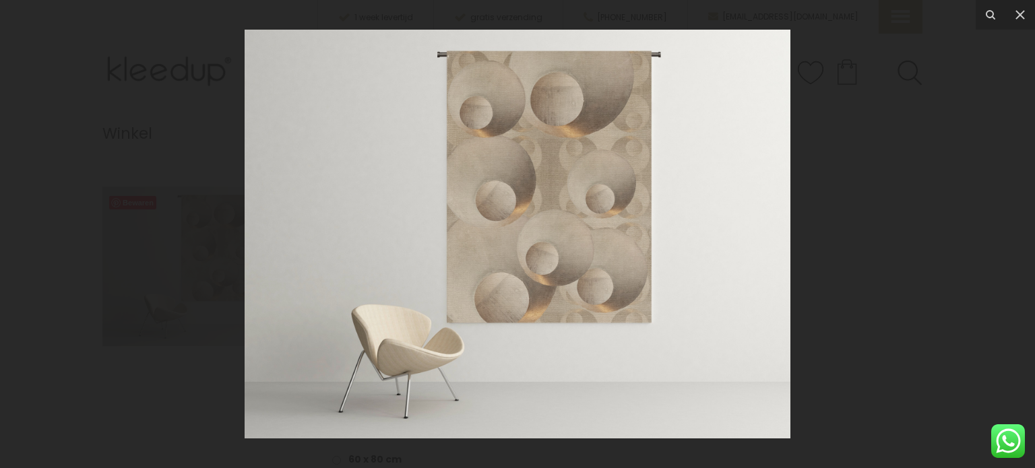
click at [604, 242] on img at bounding box center [518, 234] width 546 height 409
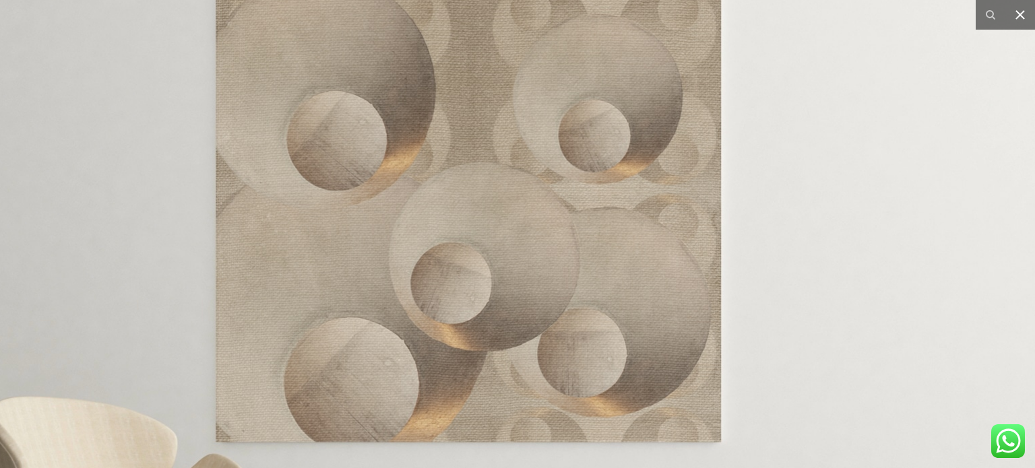
click at [1025, 18] on icon at bounding box center [1020, 15] width 16 height 16
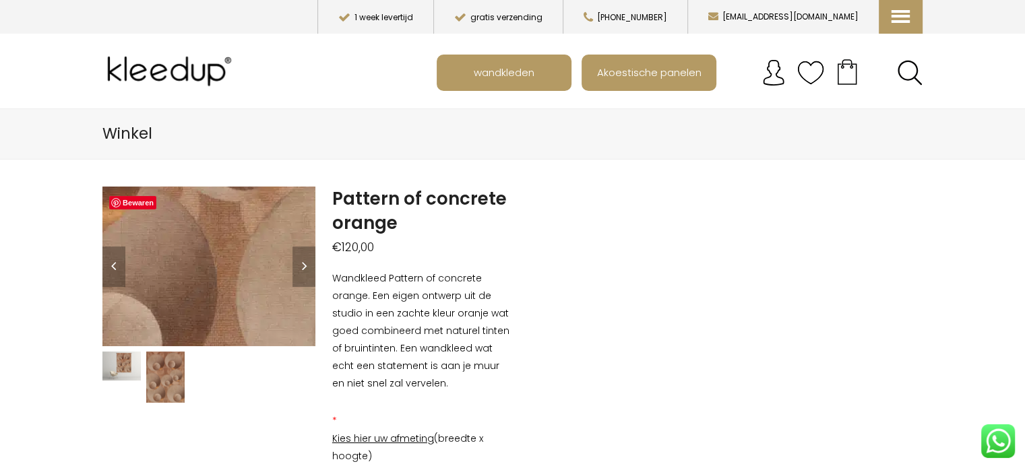
click at [222, 280] on img at bounding box center [142, 194] width 1348 height 1011
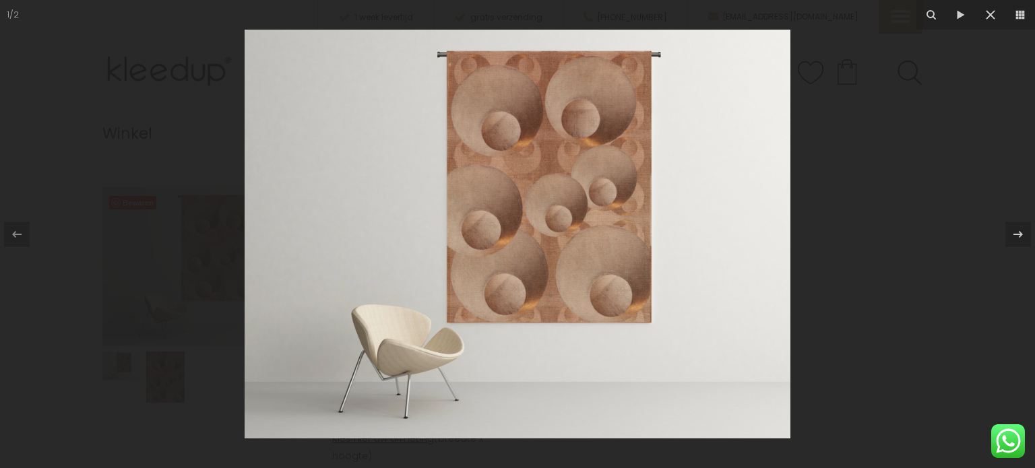
click at [582, 270] on img at bounding box center [518, 234] width 546 height 409
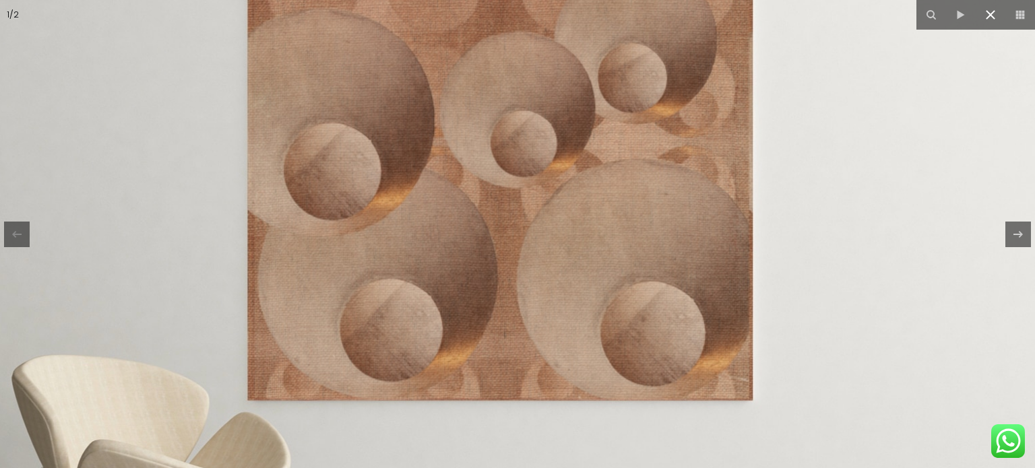
click at [989, 17] on icon at bounding box center [990, 14] width 9 height 9
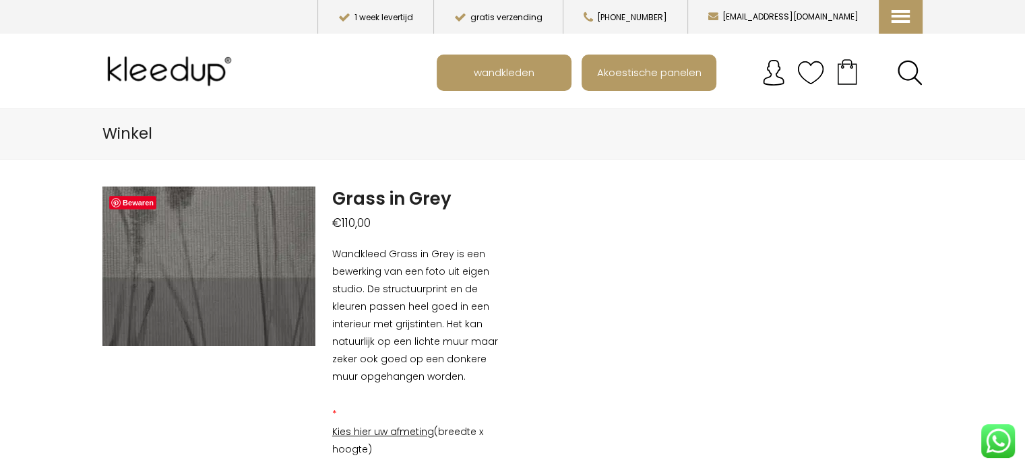
click at [243, 251] on img at bounding box center [30, 345] width 1348 height 1011
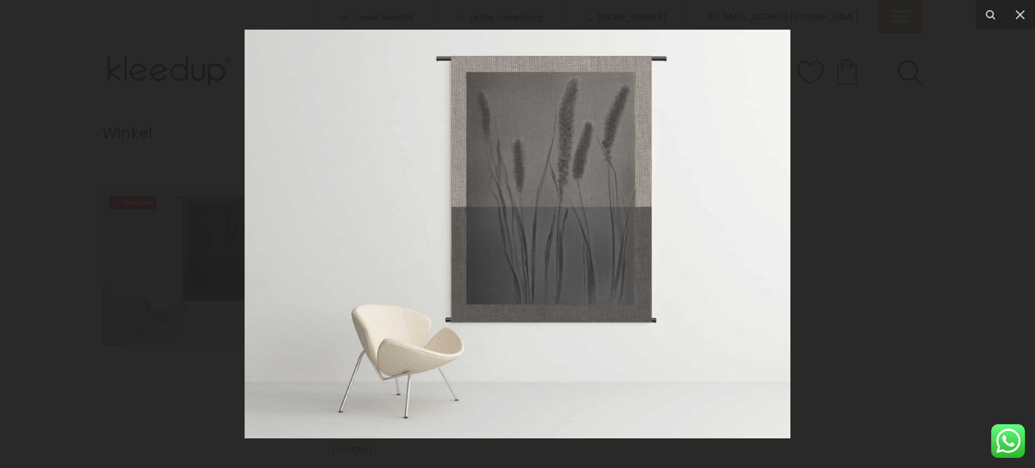
click at [601, 239] on img at bounding box center [518, 234] width 546 height 409
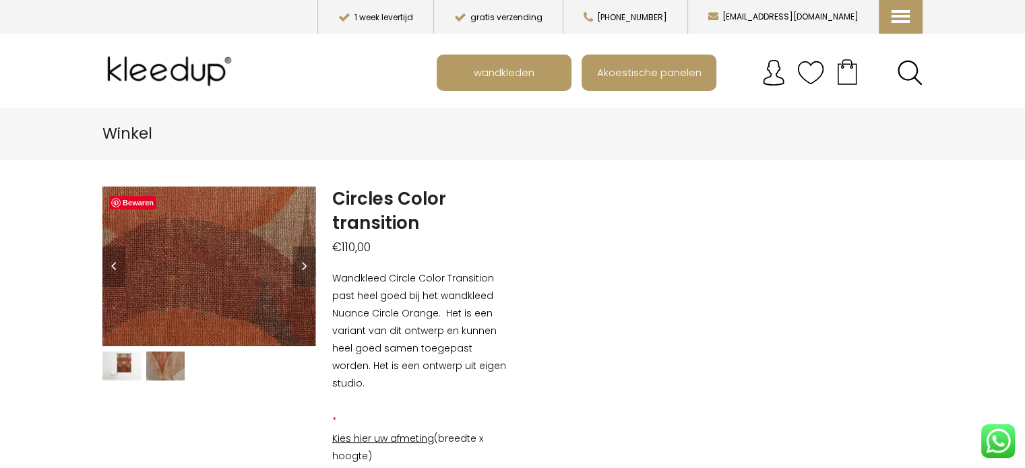
click at [231, 272] on img at bounding box center [95, 237] width 1348 height 1011
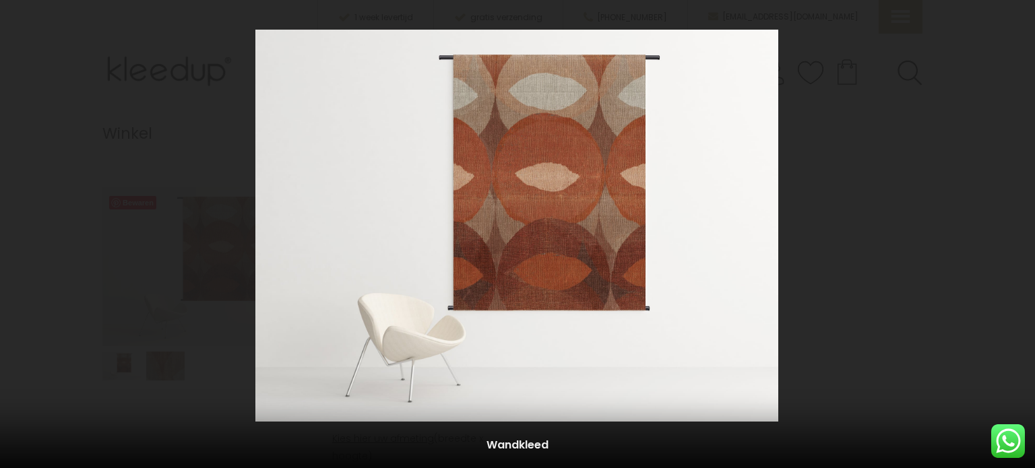
click at [605, 246] on img at bounding box center [516, 226] width 523 height 392
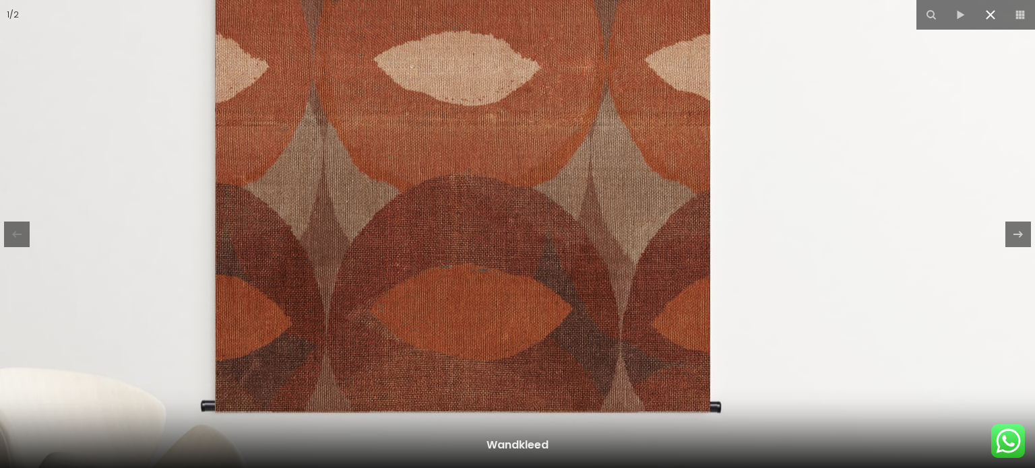
click at [992, 22] on icon at bounding box center [991, 15] width 16 height 16
